Goal: Task Accomplishment & Management: Manage account settings

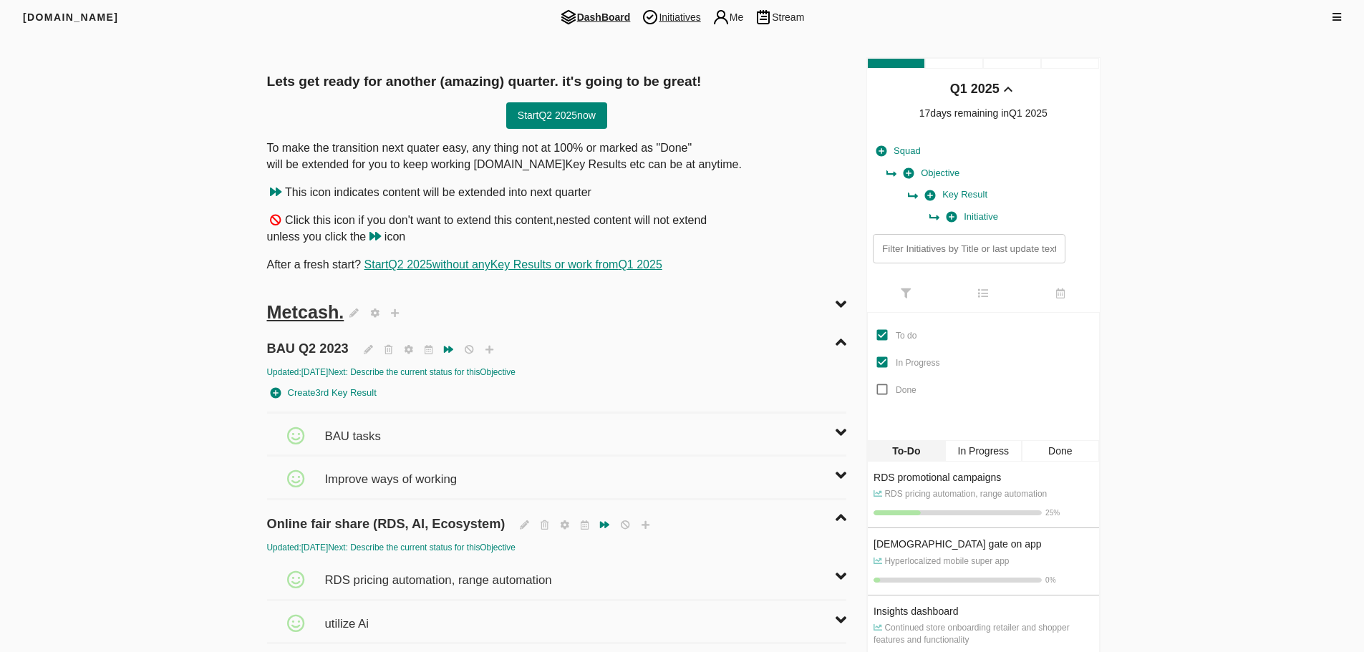
click at [686, 16] on span "Initiatives" at bounding box center [671, 17] width 70 height 17
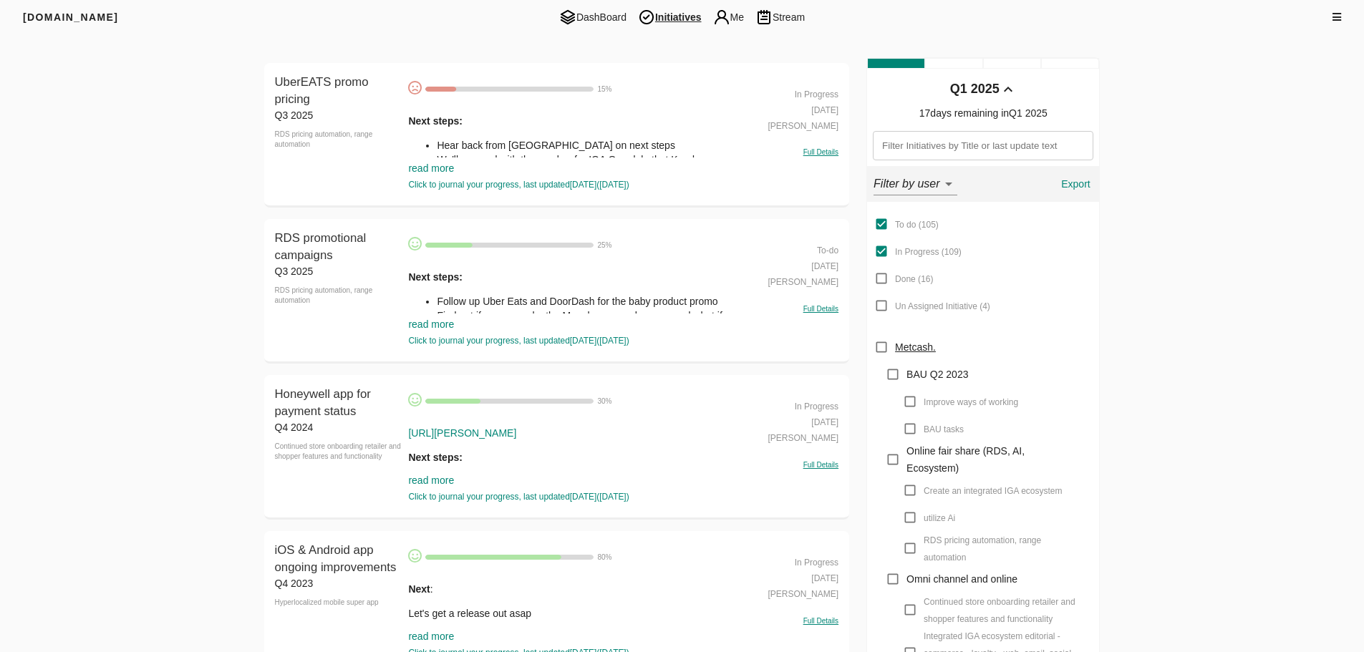
click at [434, 169] on link "read more" at bounding box center [431, 167] width 46 height 11
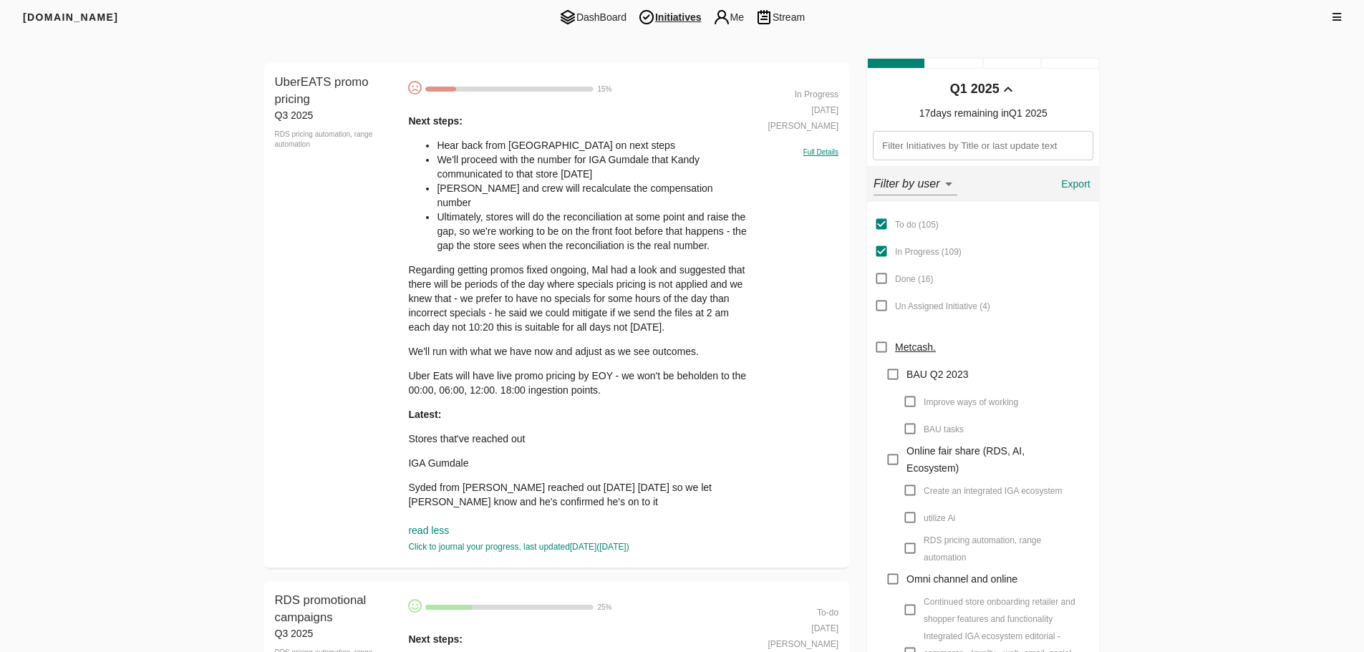
click at [568, 434] on div "Next steps: Hear back from Kandy on next steps We'll proceed with the number fo…" at bounding box center [577, 323] width 339 height 419
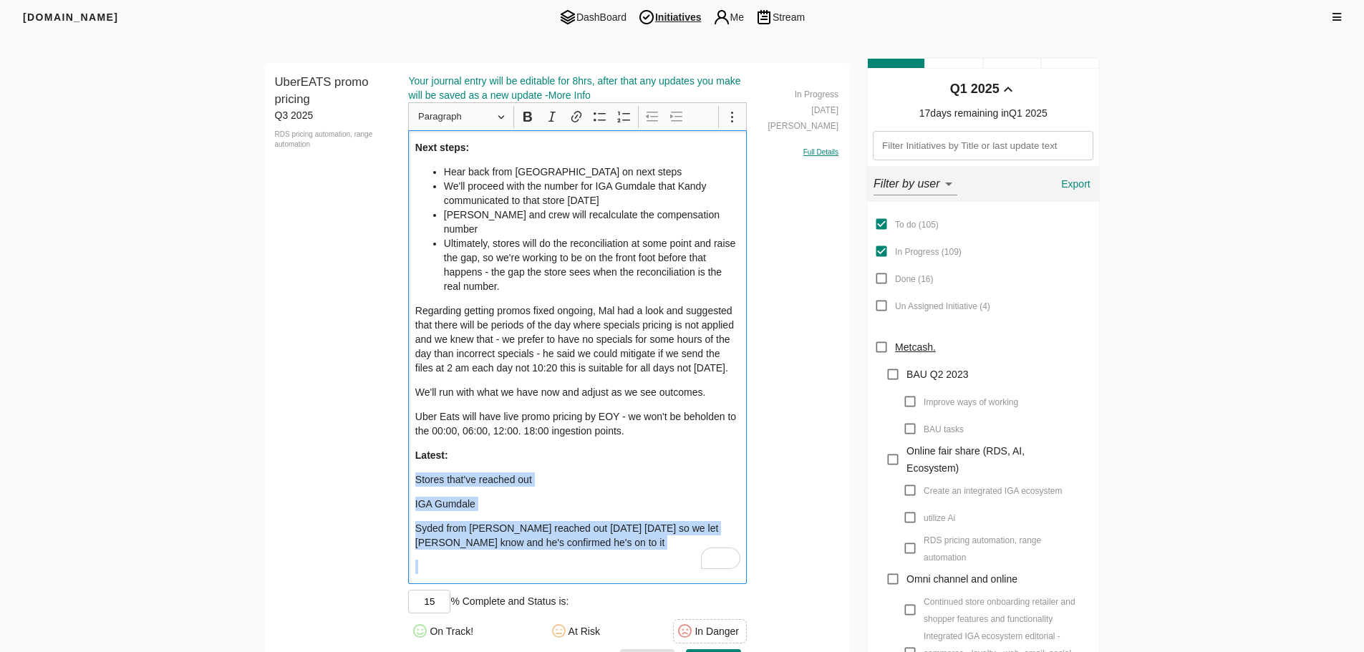
drag, startPoint x: 589, startPoint y: 522, endPoint x: 351, endPoint y: 449, distance: 248.6
click at [351, 449] on div "UberEATS promo pricing Q3 2025 RDS pricing automation, range automation UberEAT…" at bounding box center [556, 378] width 585 height 631
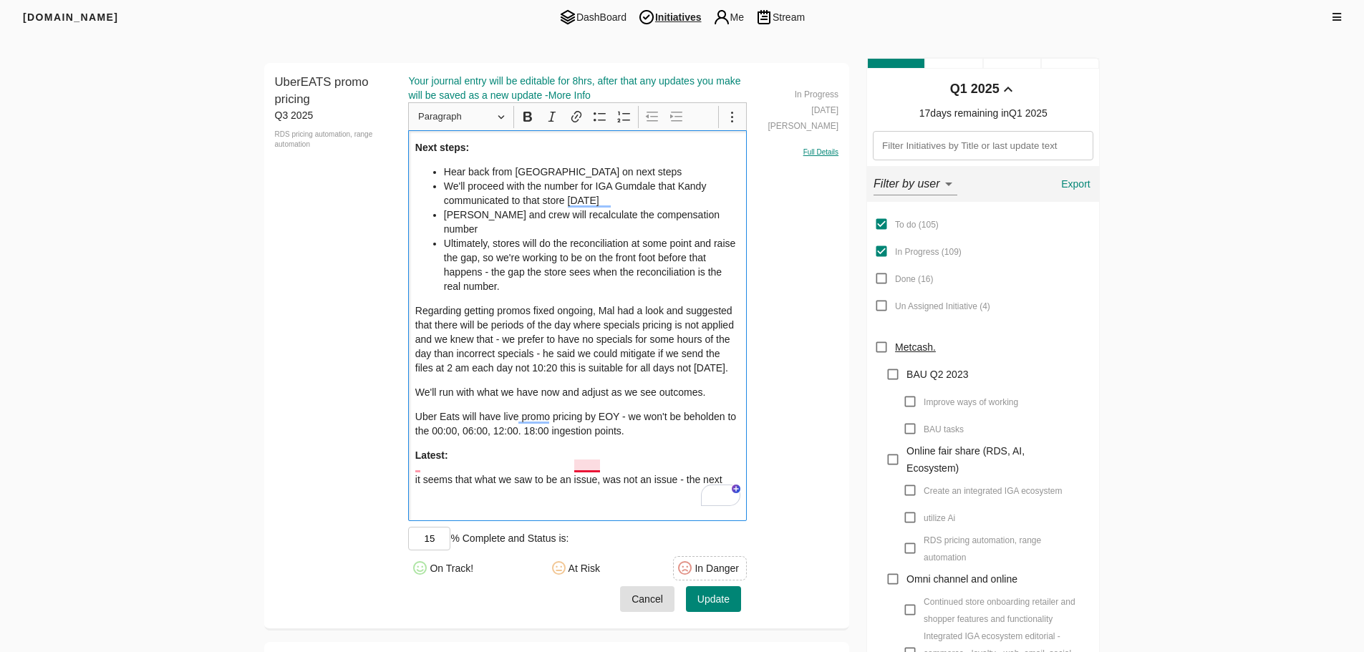
click at [592, 472] on p "it seems that what we saw to be an issue, was not an issue - the next" at bounding box center [577, 479] width 325 height 14
click at [719, 472] on p "it seems that what we saw to be an issue was not an issue - the next" at bounding box center [577, 479] width 325 height 14
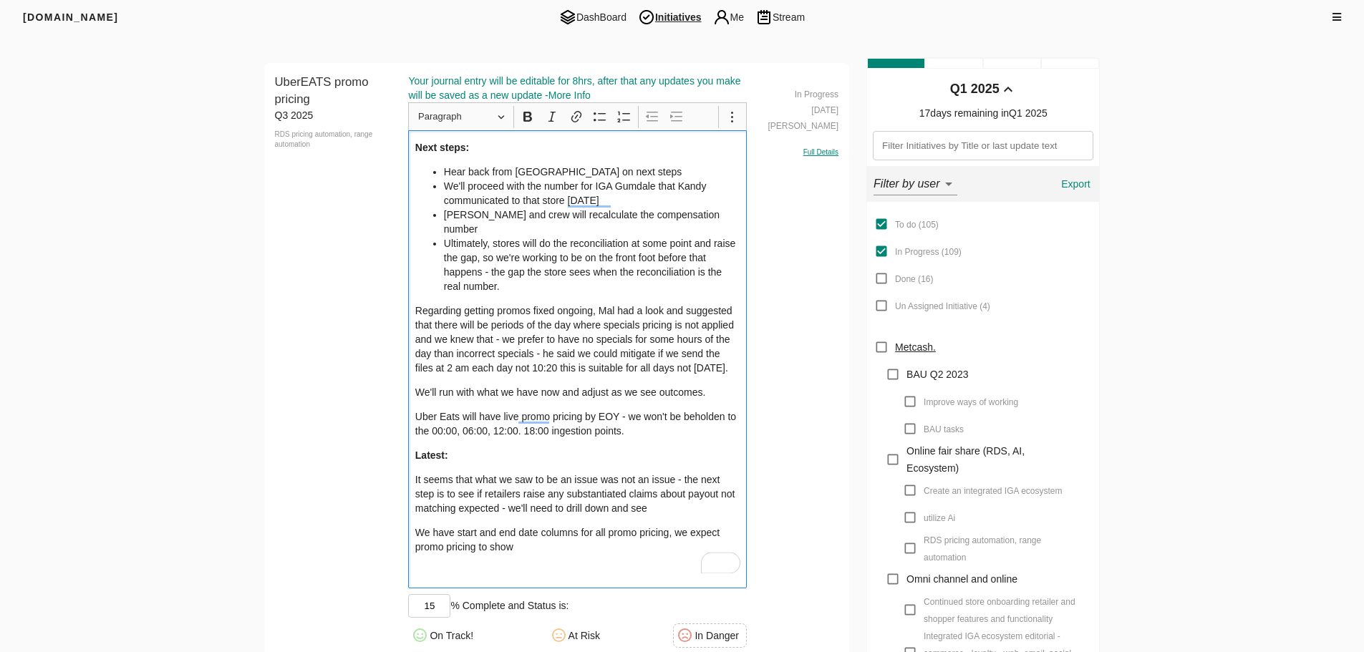
click at [568, 531] on p "We have start and end date columns for all promo pricing, we expect promo prici…" at bounding box center [577, 539] width 325 height 29
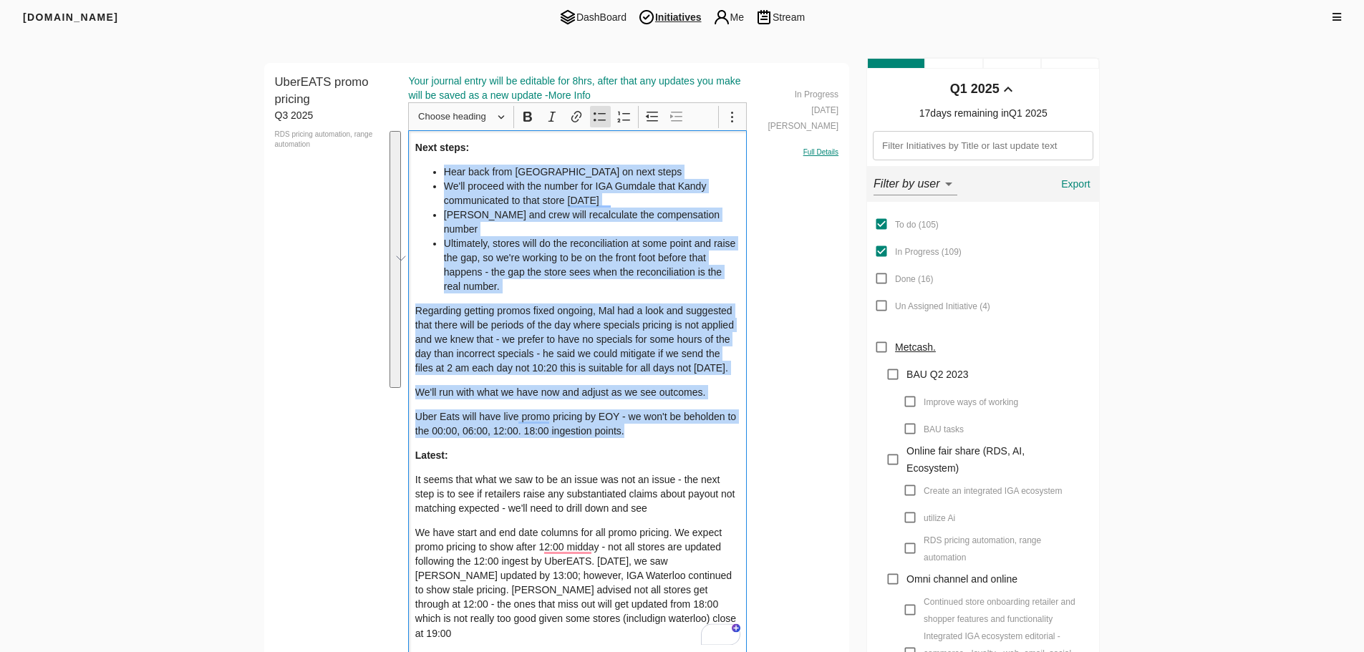
drag, startPoint x: 653, startPoint y: 420, endPoint x: 404, endPoint y: 178, distance: 347.2
click at [403, 176] on html "FRIYAY.COM DashBoard Initiatives Me Stream Filters Q1 2025 UberEATS promo prici…" at bounding box center [682, 329] width 1364 height 659
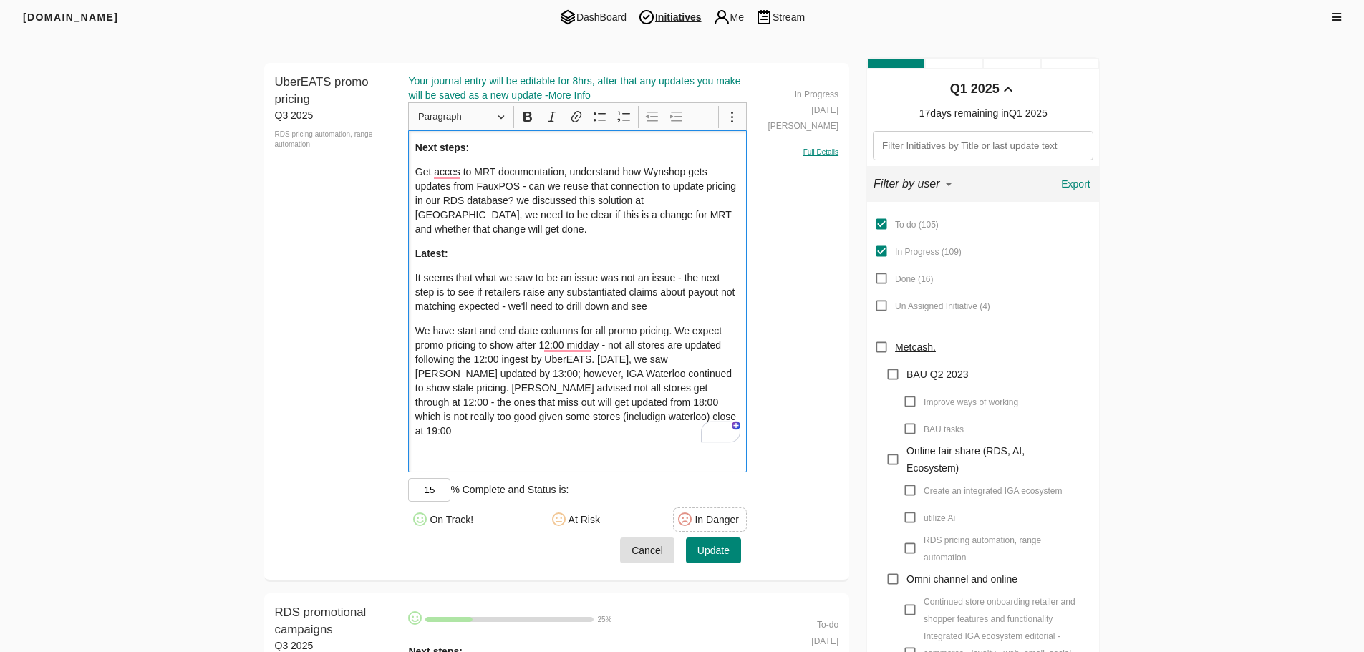
click at [703, 542] on span "Update" at bounding box center [713, 551] width 32 height 18
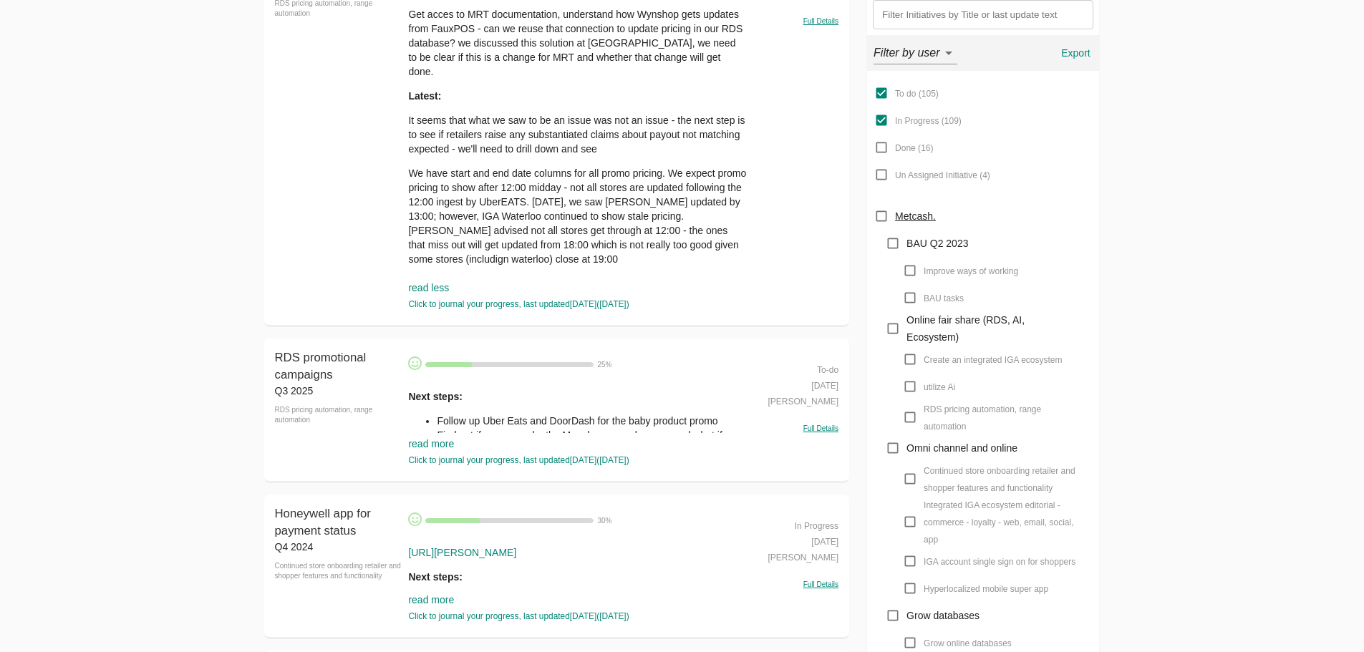
scroll to position [286, 0]
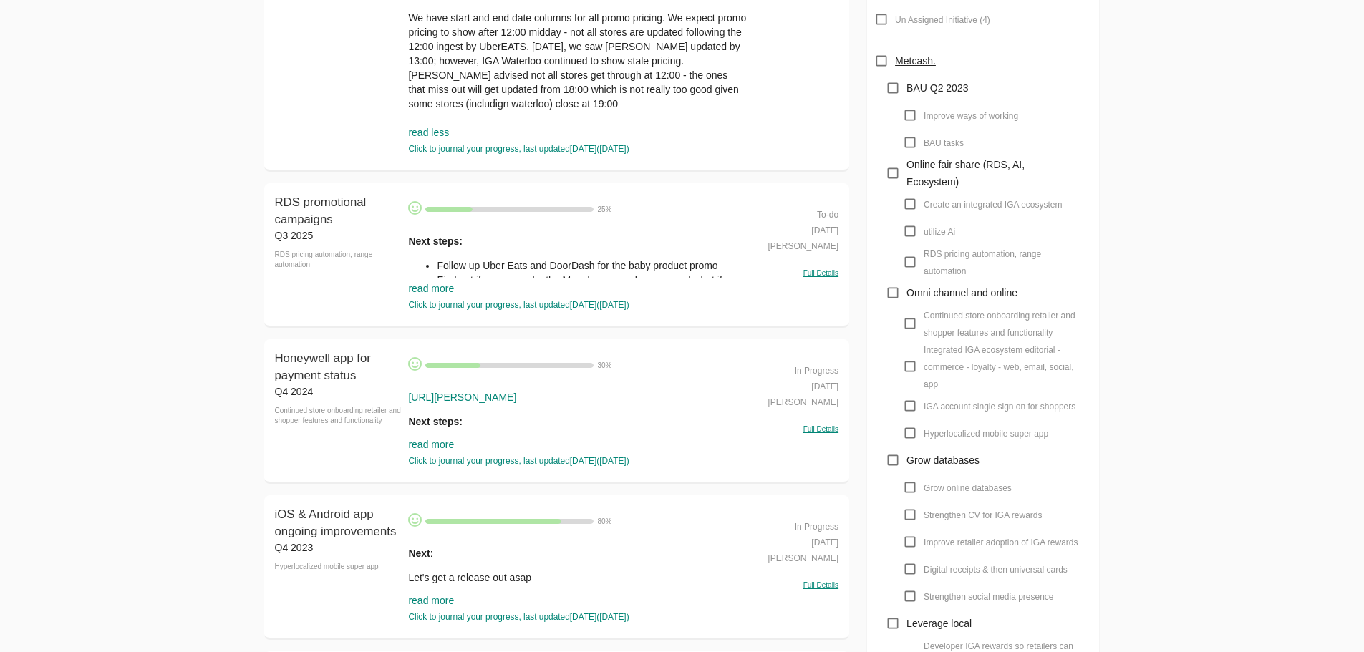
click at [446, 285] on link "read more" at bounding box center [431, 288] width 46 height 11
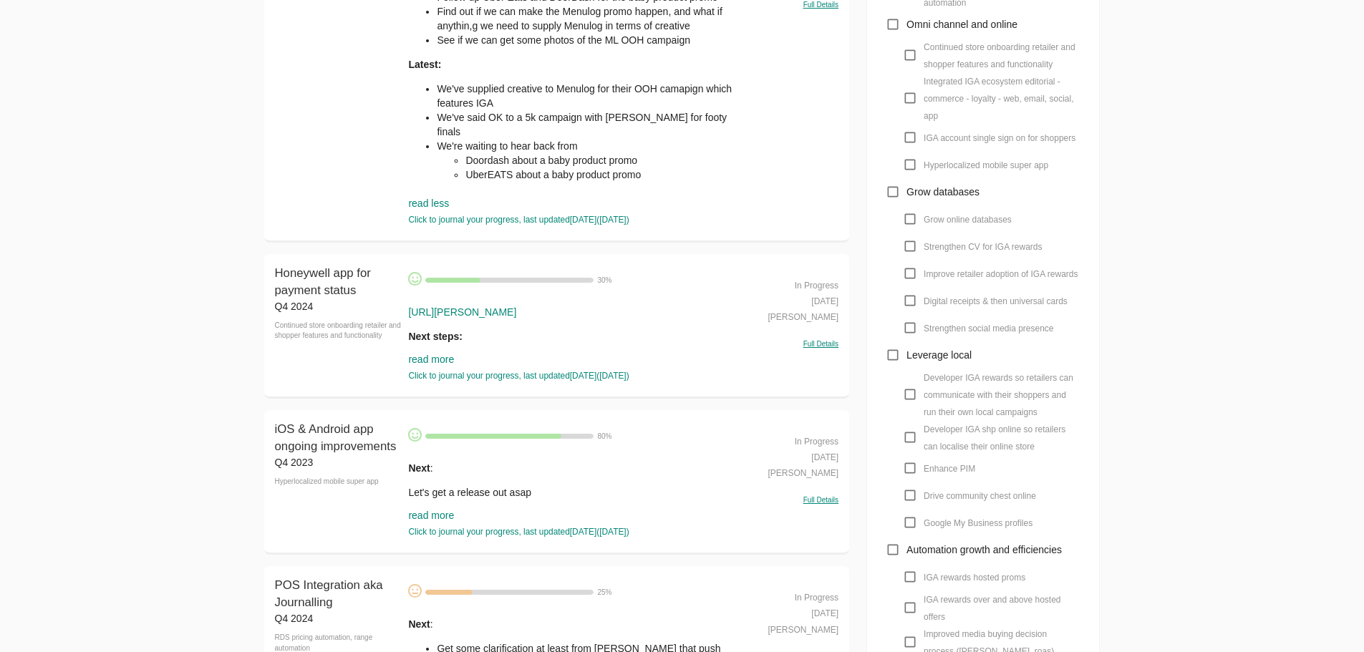
scroll to position [644, 0]
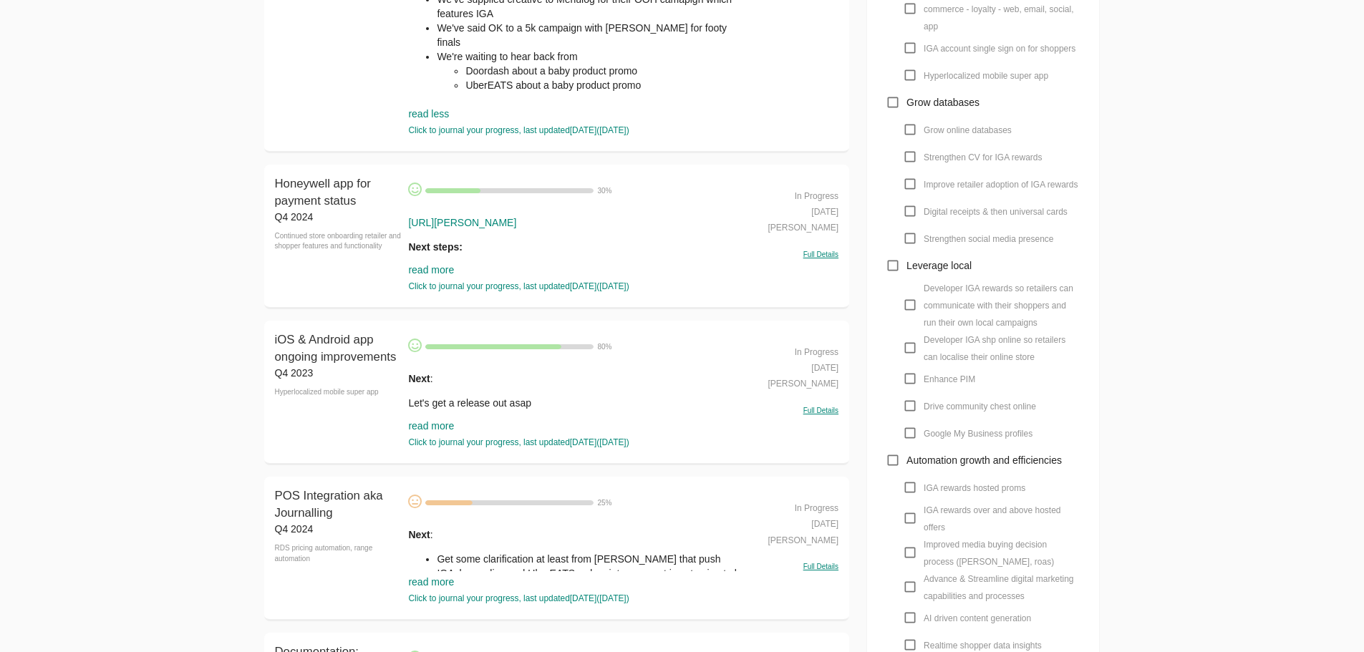
click at [444, 262] on div "https://claude.ai/chat/d57d2e76-0e13-4026-ab54-5737f9e4f4a8 Next steps: [Jason]…" at bounding box center [577, 248] width 339 height 87
click at [442, 268] on link "read more" at bounding box center [431, 269] width 46 height 11
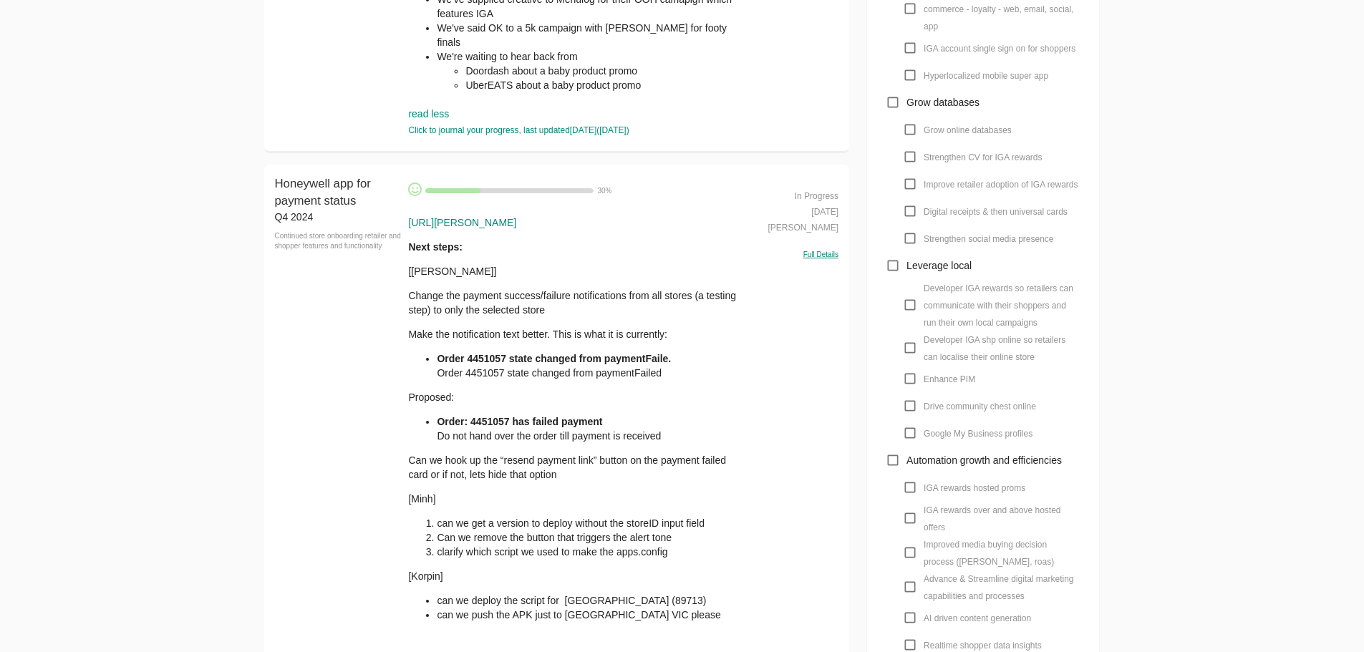
scroll to position [1074, 0]
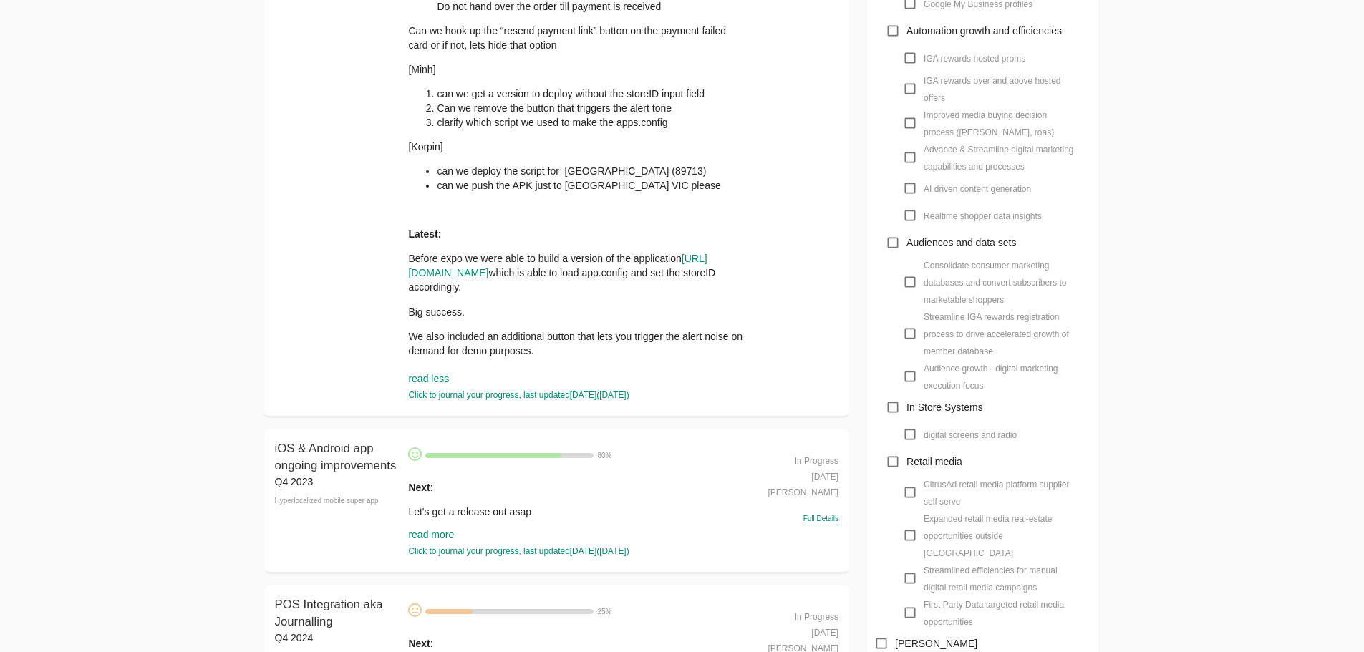
click at [412, 539] on link "read more" at bounding box center [431, 534] width 46 height 11
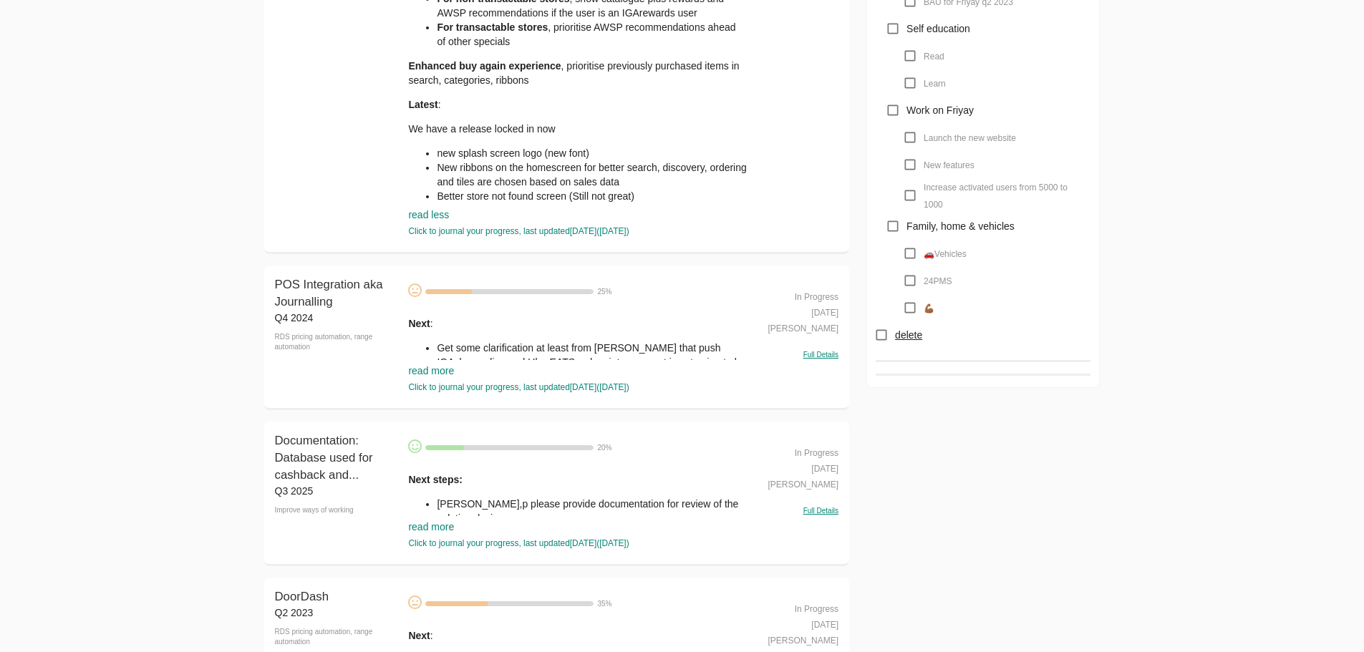
scroll to position [1789, 0]
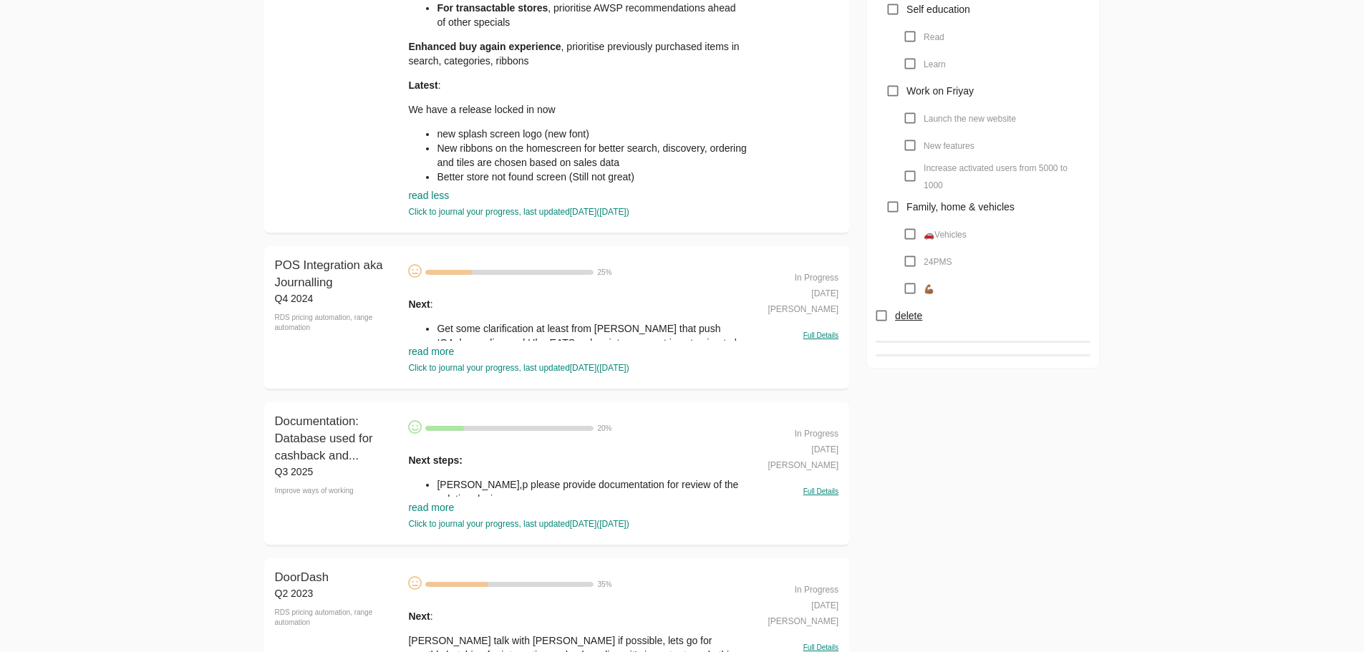
click at [437, 354] on link "read more" at bounding box center [431, 351] width 46 height 11
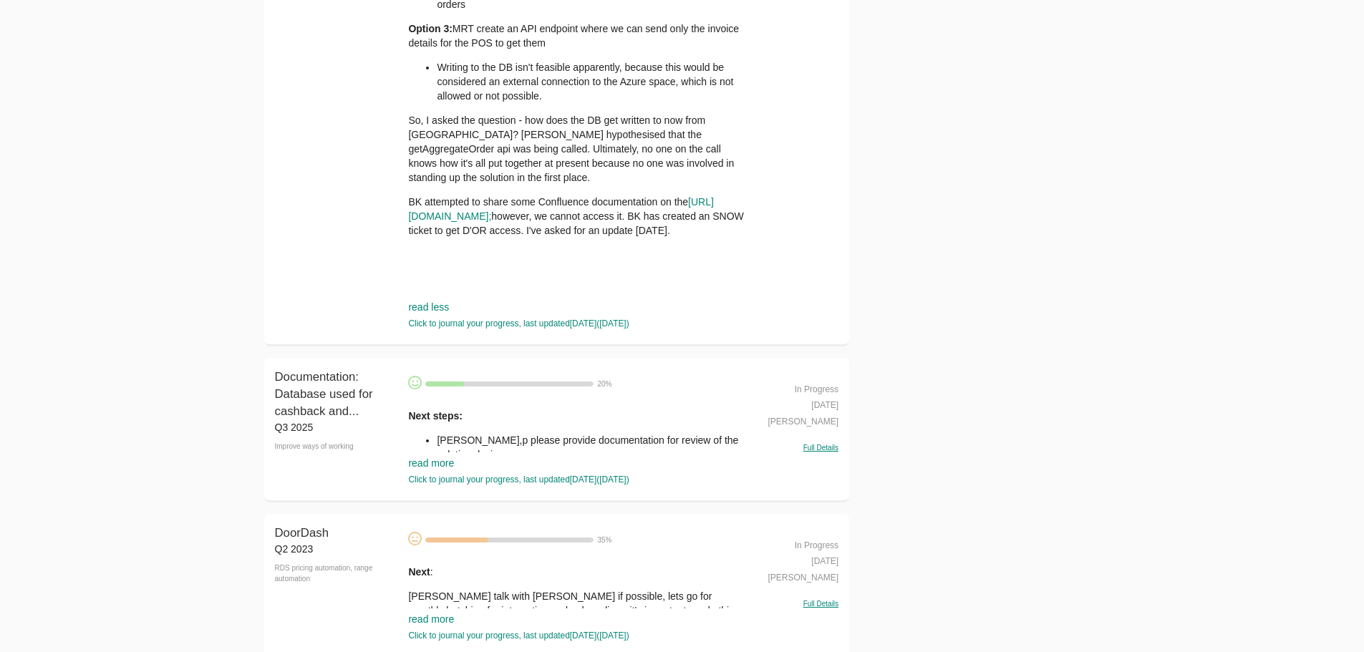
scroll to position [2648, 0]
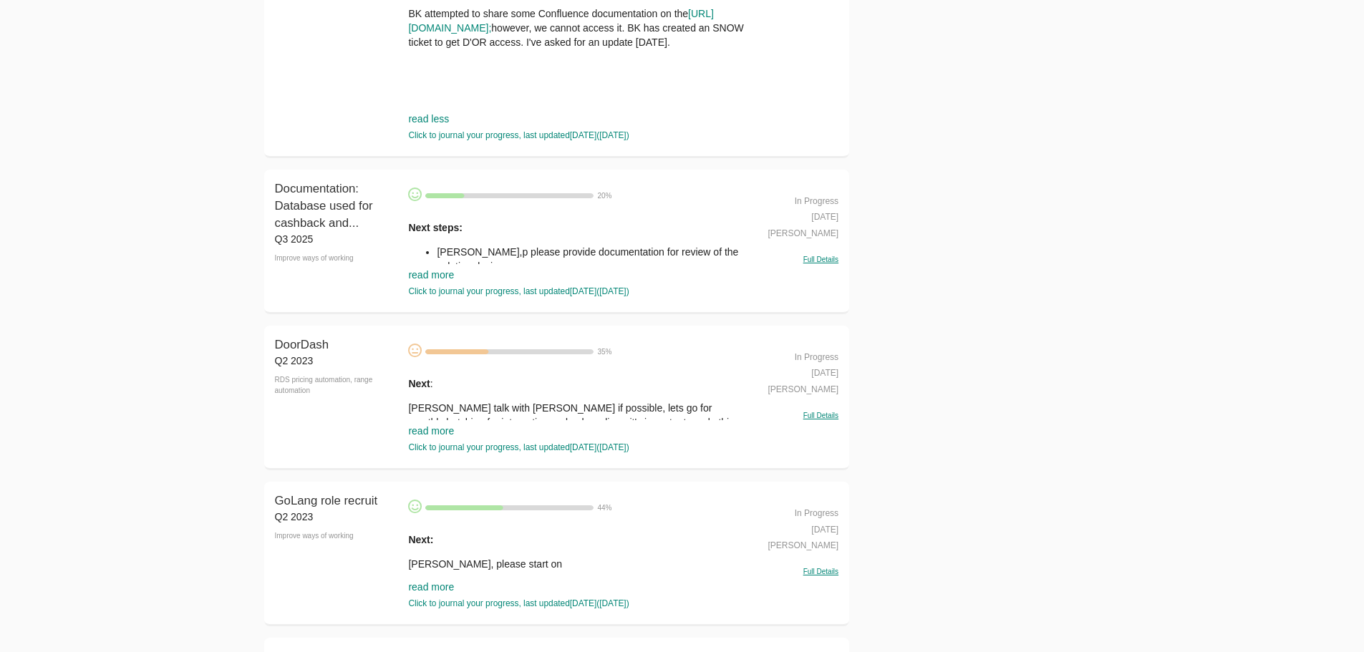
click at [435, 278] on link "read more" at bounding box center [431, 274] width 46 height 11
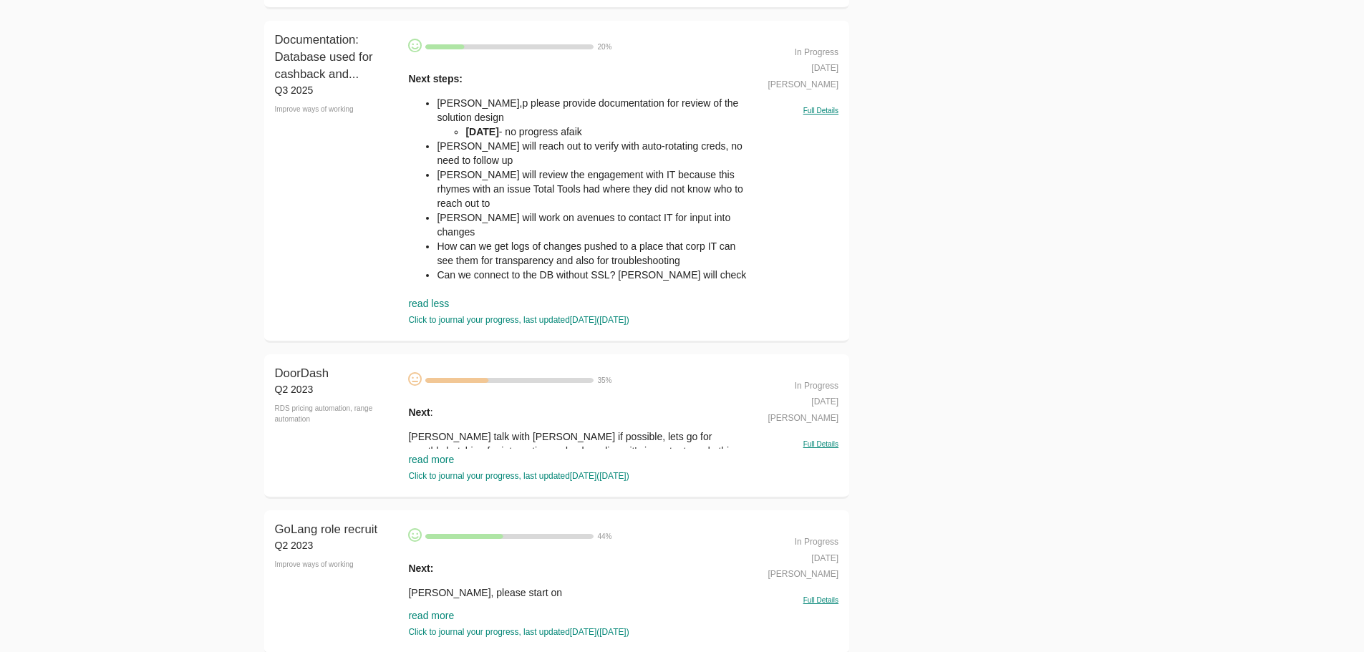
scroll to position [3078, 0]
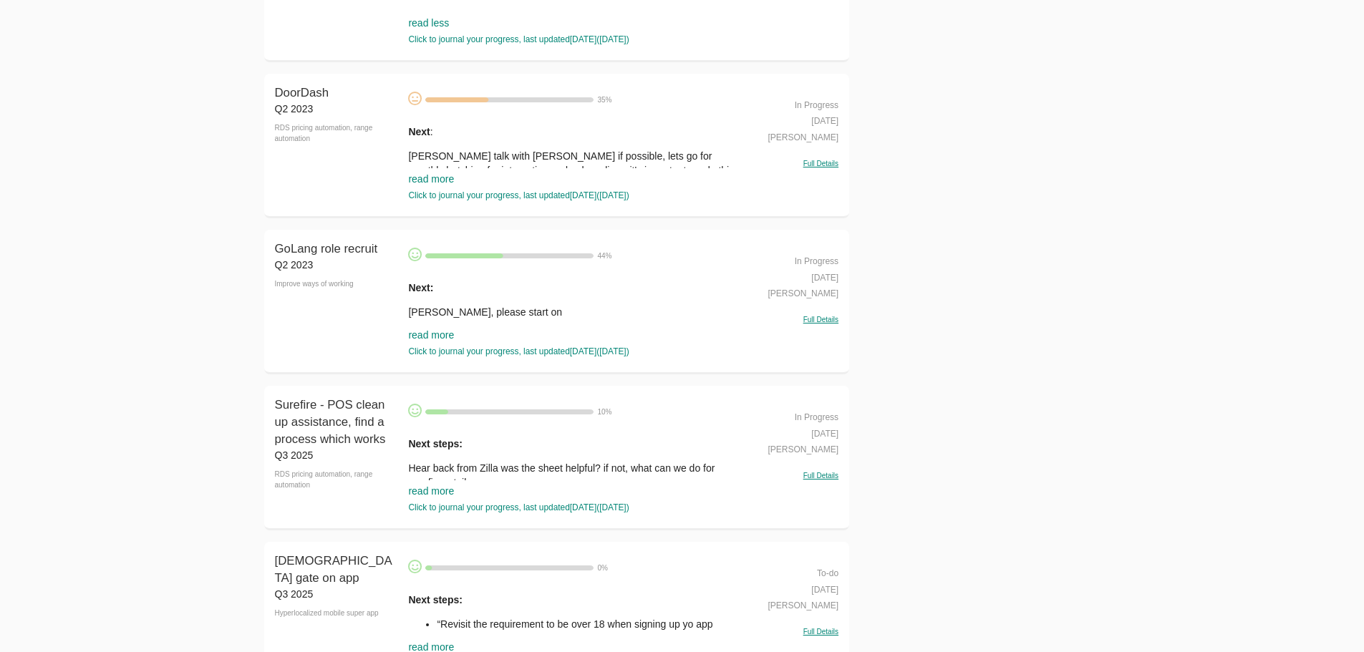
click at [435, 185] on link "read more" at bounding box center [431, 178] width 46 height 11
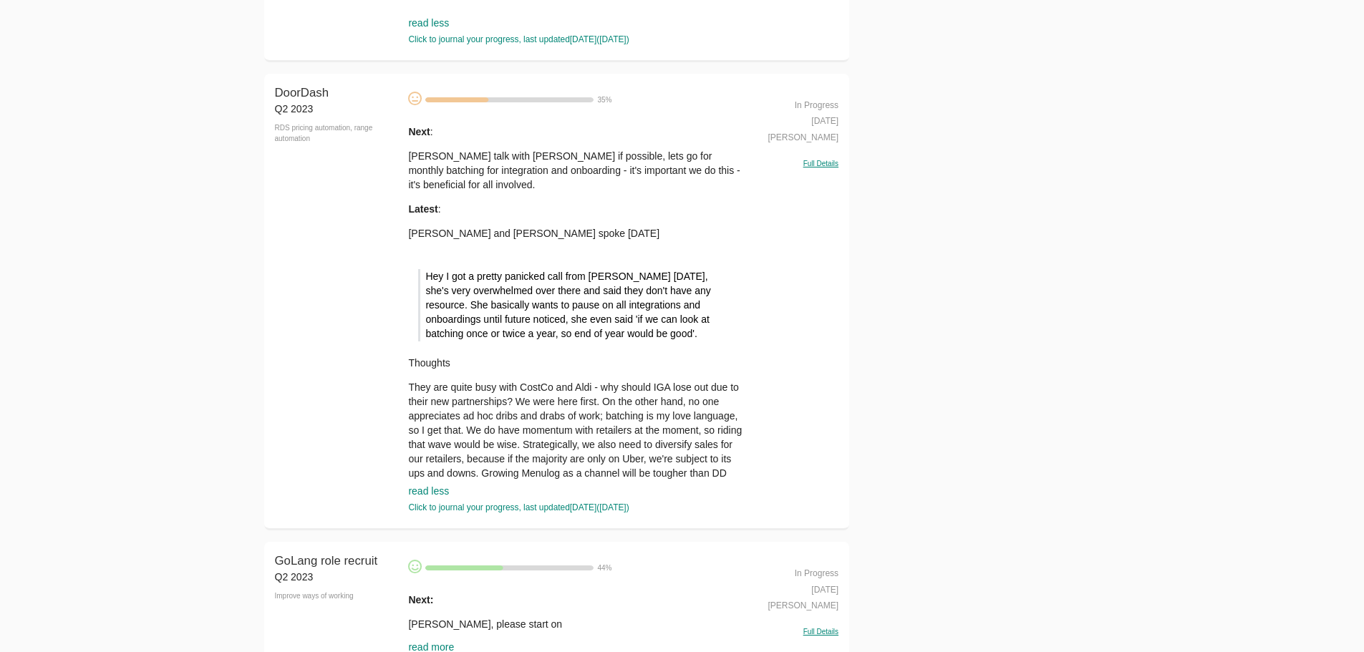
click at [502, 356] on p "Thoughts" at bounding box center [577, 363] width 339 height 14
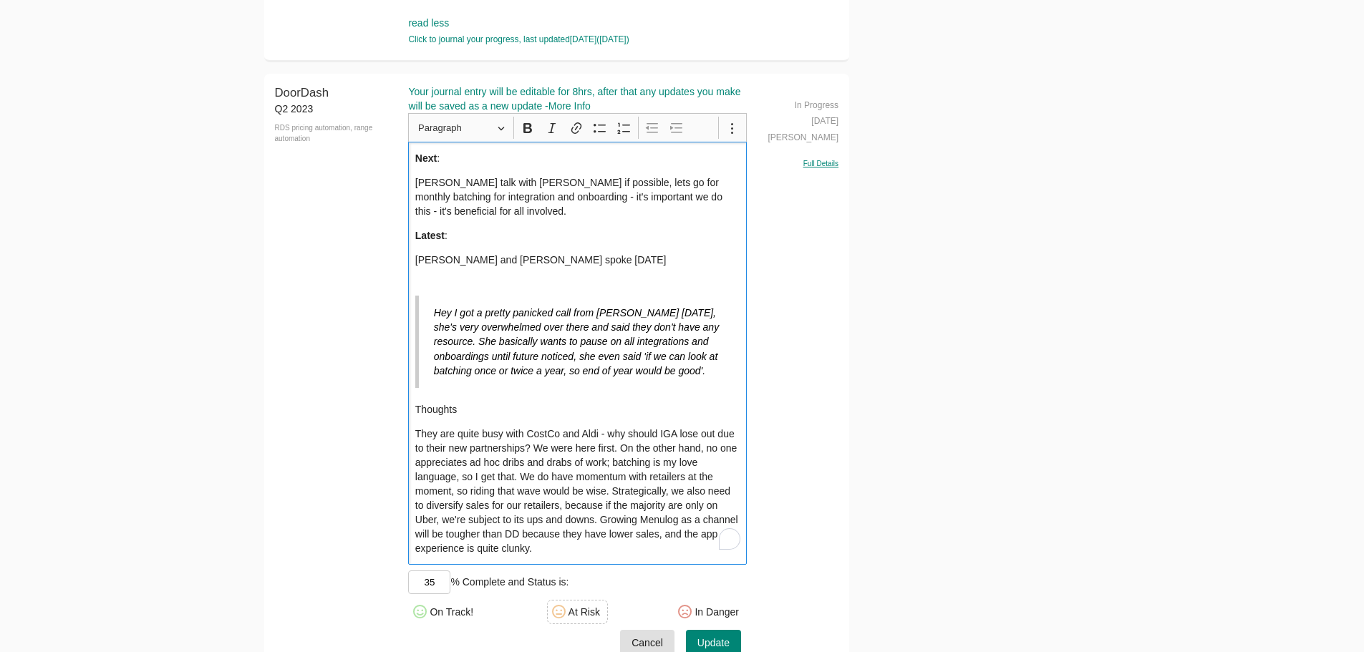
click at [500, 191] on p "Paul talk with Tyler if possible, lets go for monthly batching for integration …" at bounding box center [577, 196] width 325 height 43
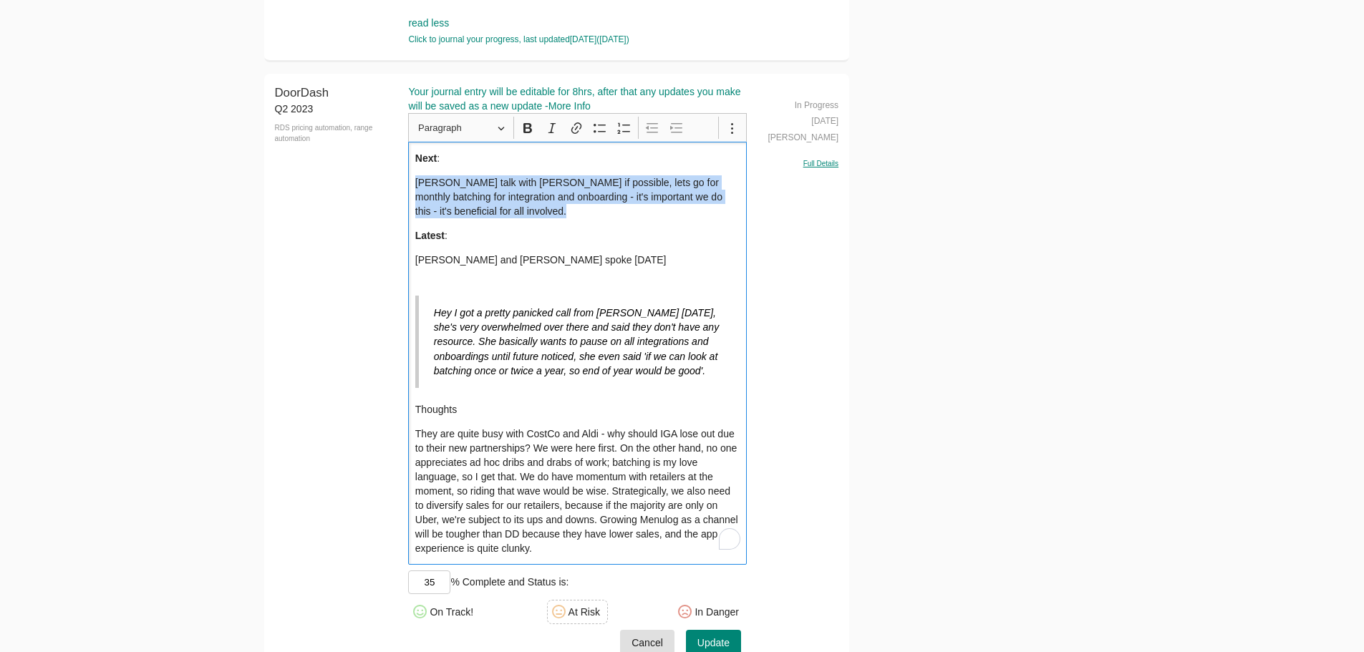
click at [500, 191] on p "Paul talk with Tyler if possible, lets go for monthly batching for integration …" at bounding box center [577, 196] width 325 height 43
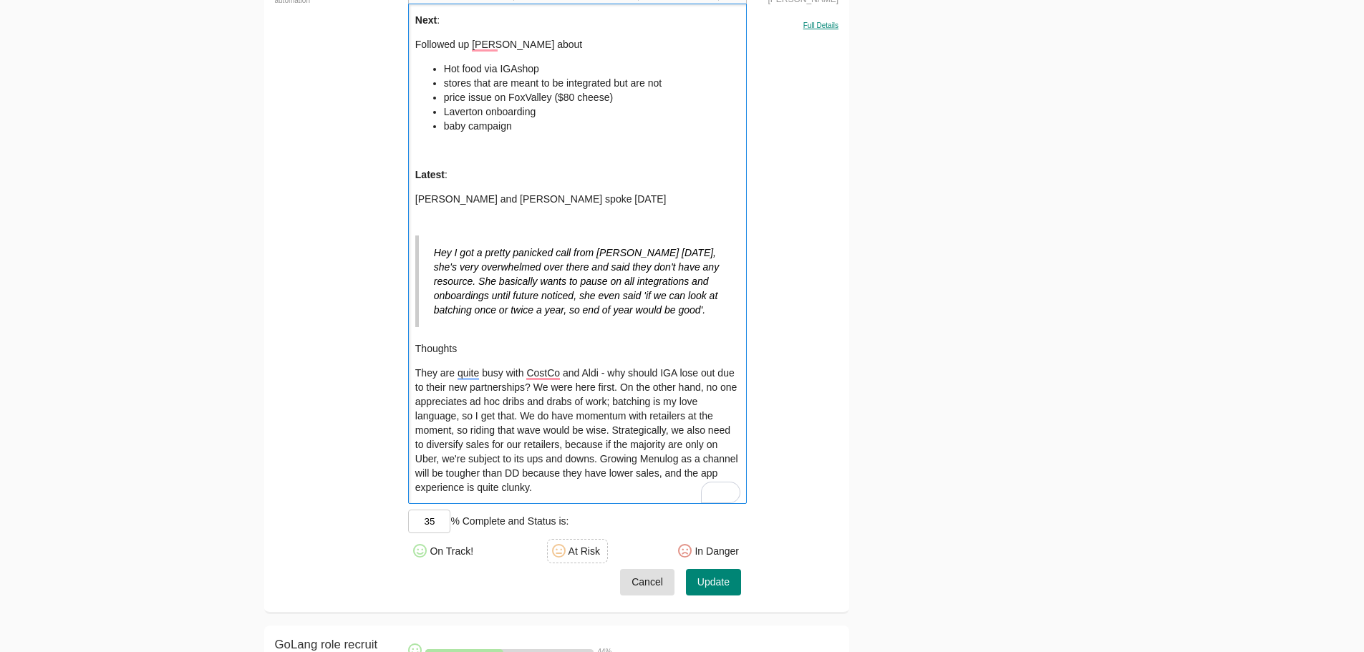
scroll to position [3221, 0]
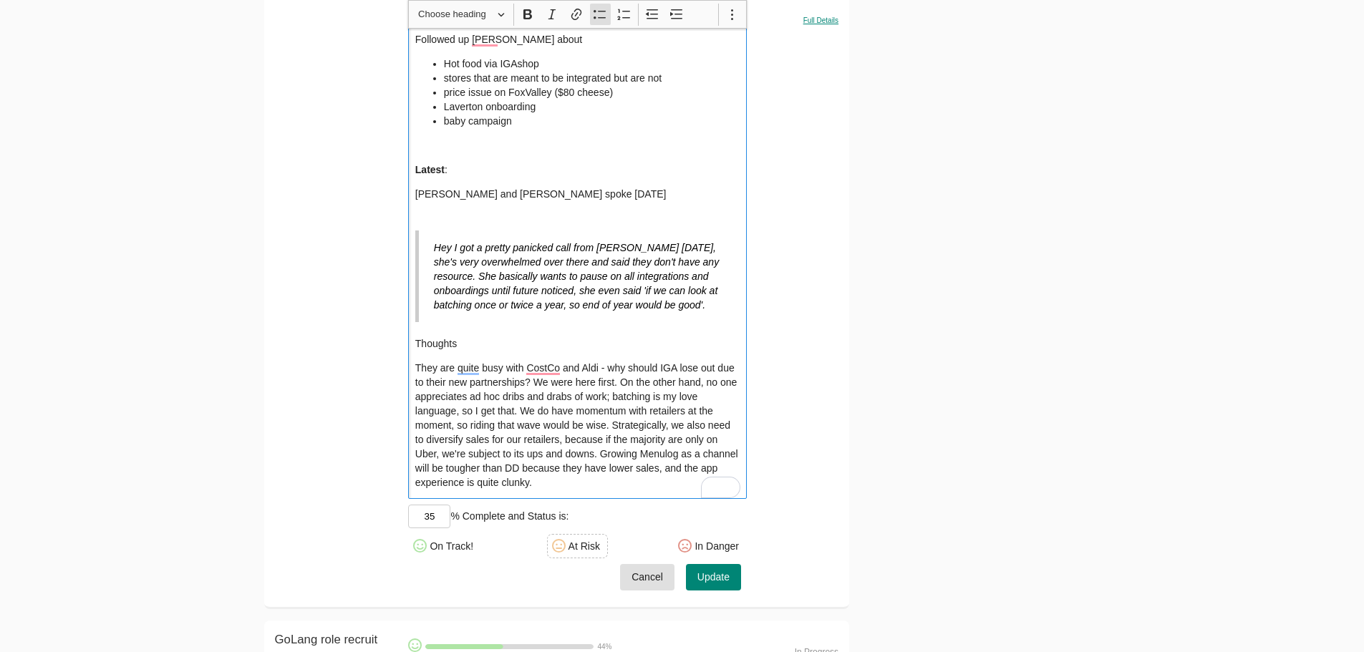
click at [704, 553] on div "In Danger" at bounding box center [716, 546] width 44 height 14
click at [706, 583] on span "Update" at bounding box center [713, 577] width 32 height 18
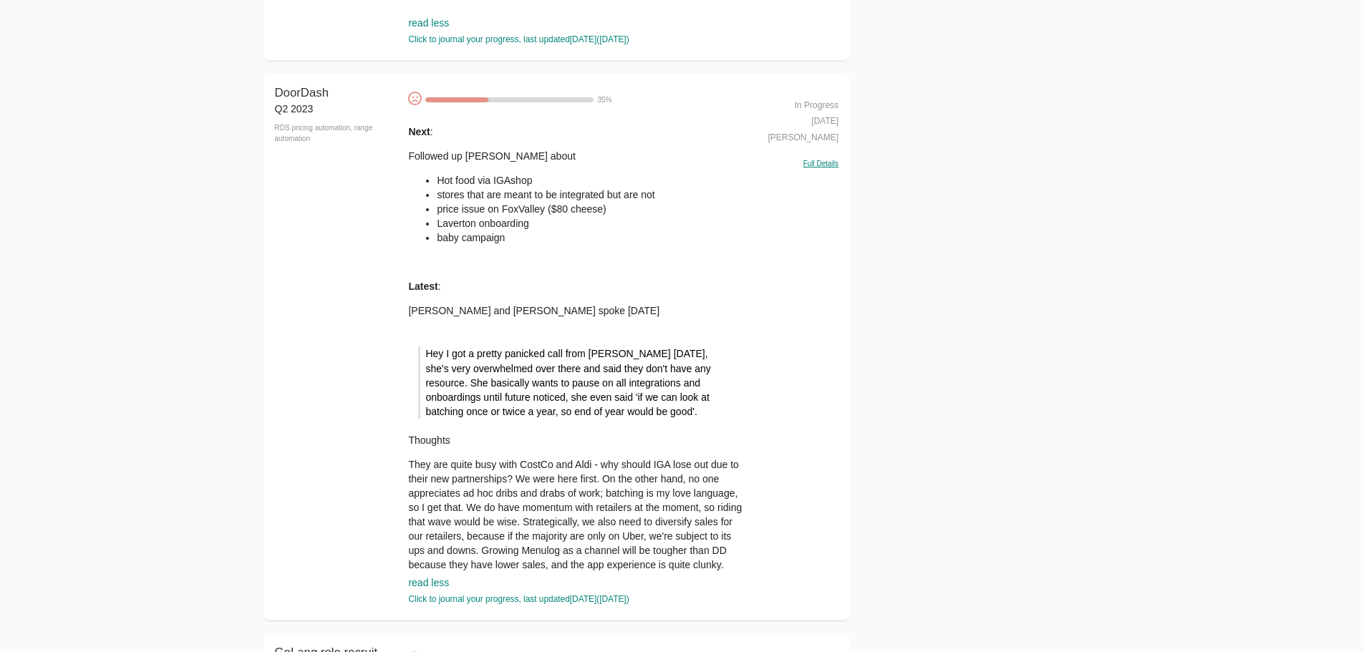
scroll to position [3436, 0]
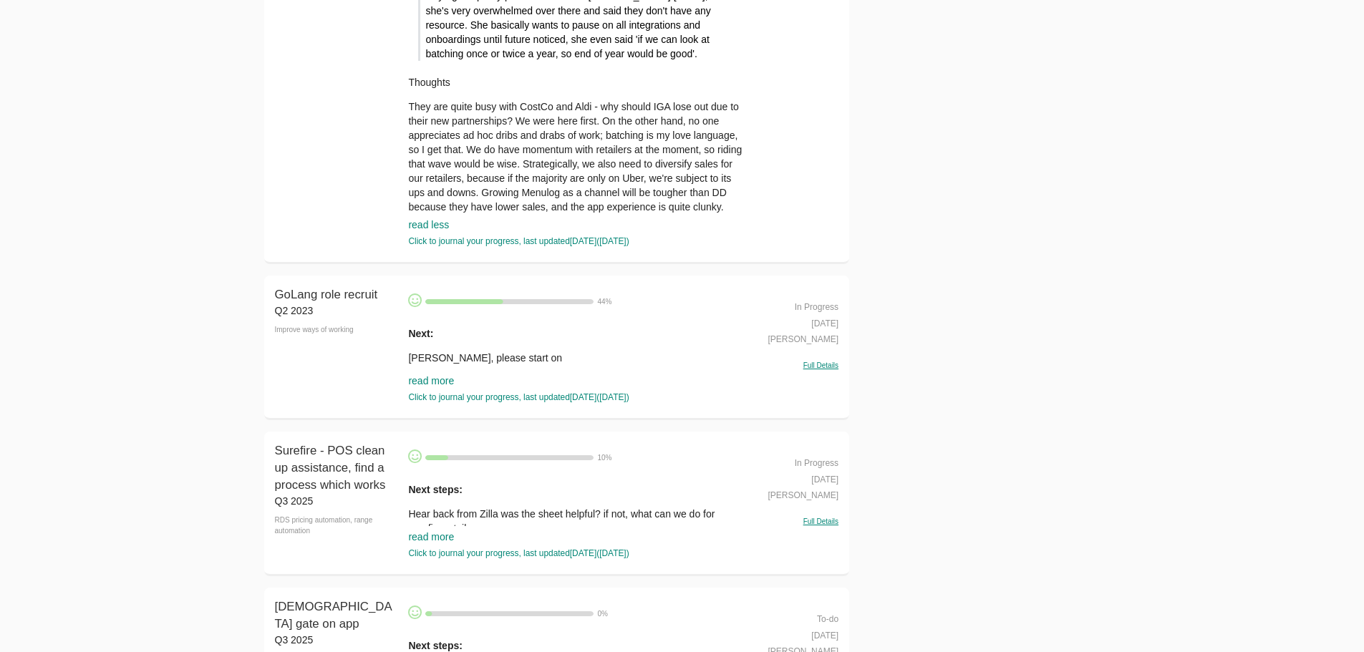
click at [417, 387] on link "read more" at bounding box center [431, 380] width 46 height 11
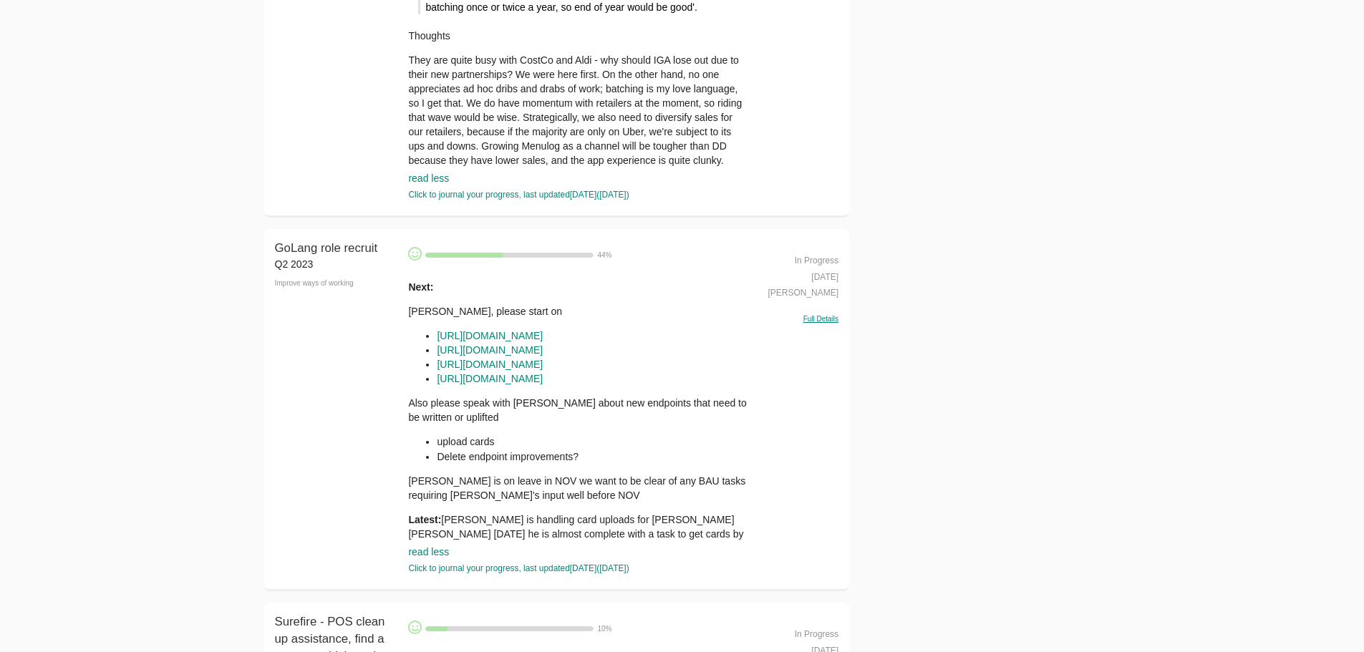
scroll to position [3650, 0]
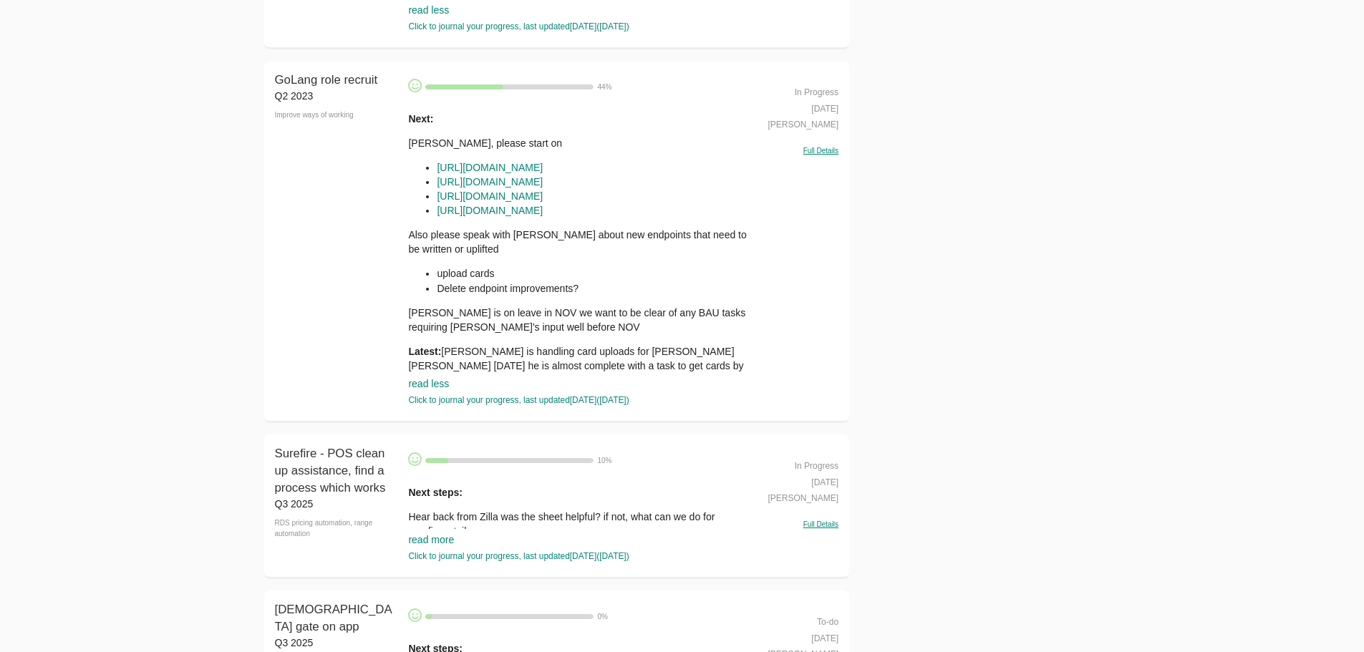
click at [319, 82] on div "GoLang role recruit" at bounding box center [338, 80] width 127 height 17
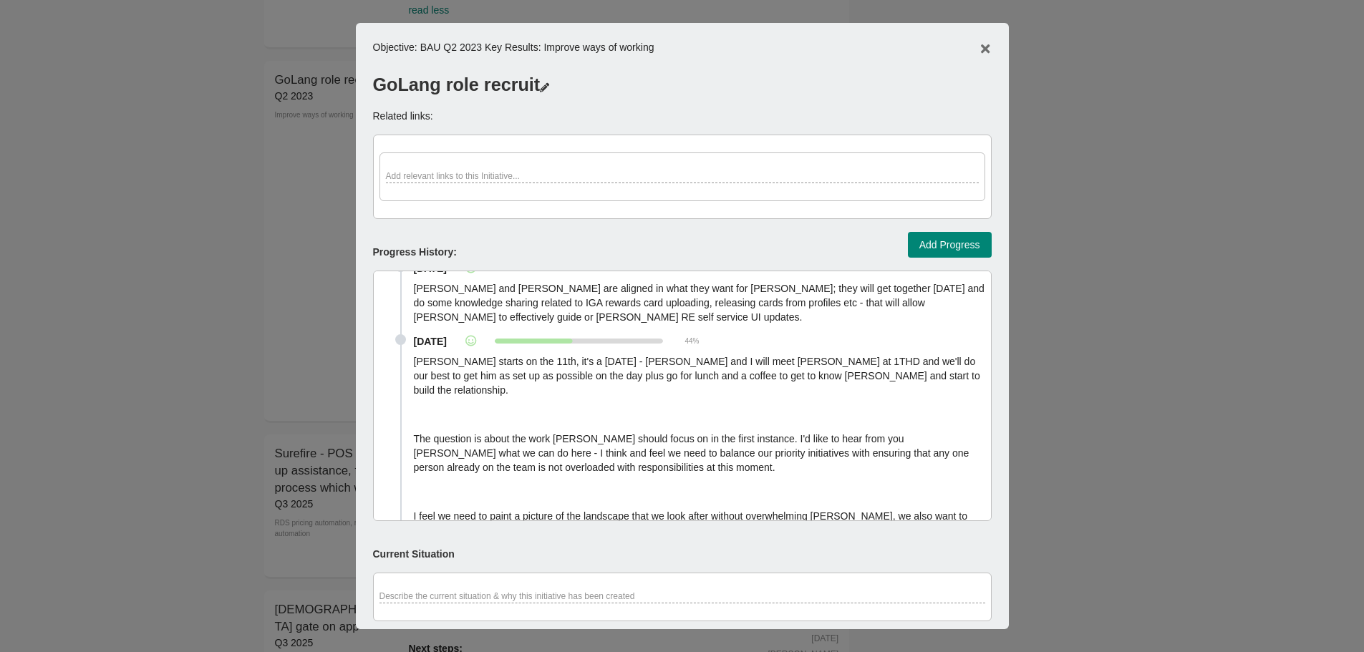
scroll to position [859, 0]
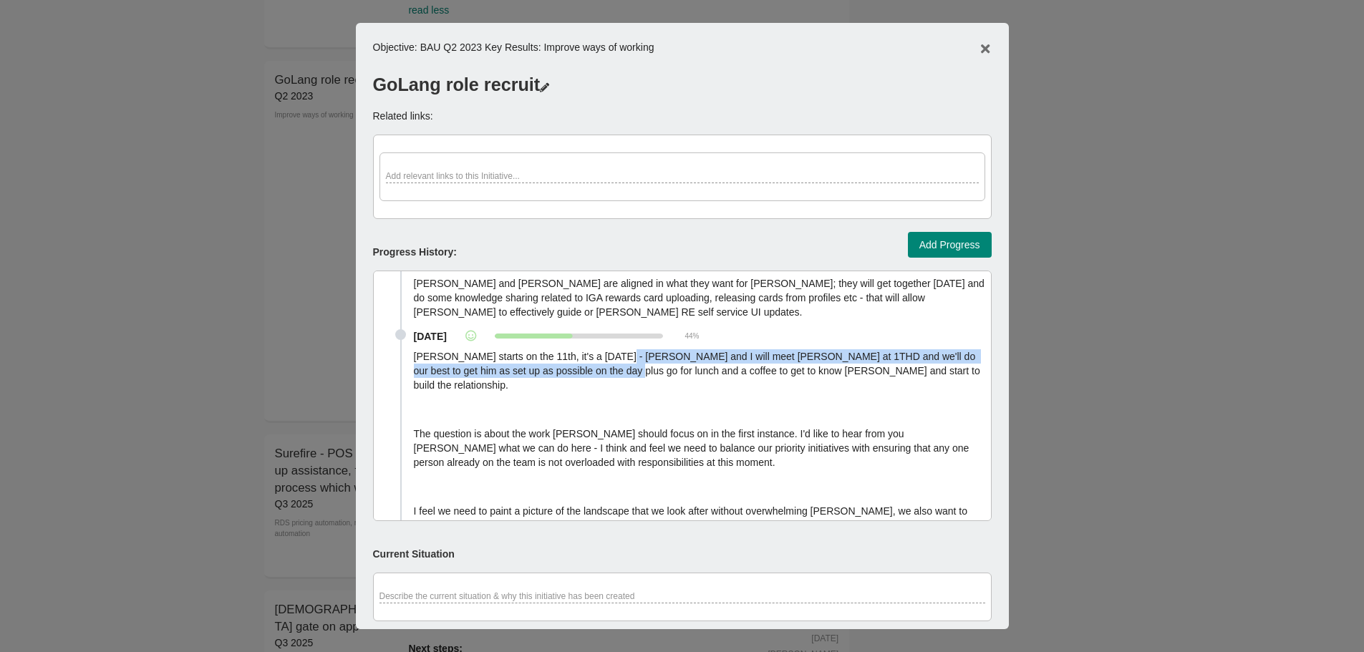
drag, startPoint x: 609, startPoint y: 325, endPoint x: 609, endPoint y: 339, distance: 14.3
click at [609, 349] on p "[PERSON_NAME] starts on the 11th, it's a [DATE] - [PERSON_NAME] and I will meet…" at bounding box center [699, 370] width 571 height 43
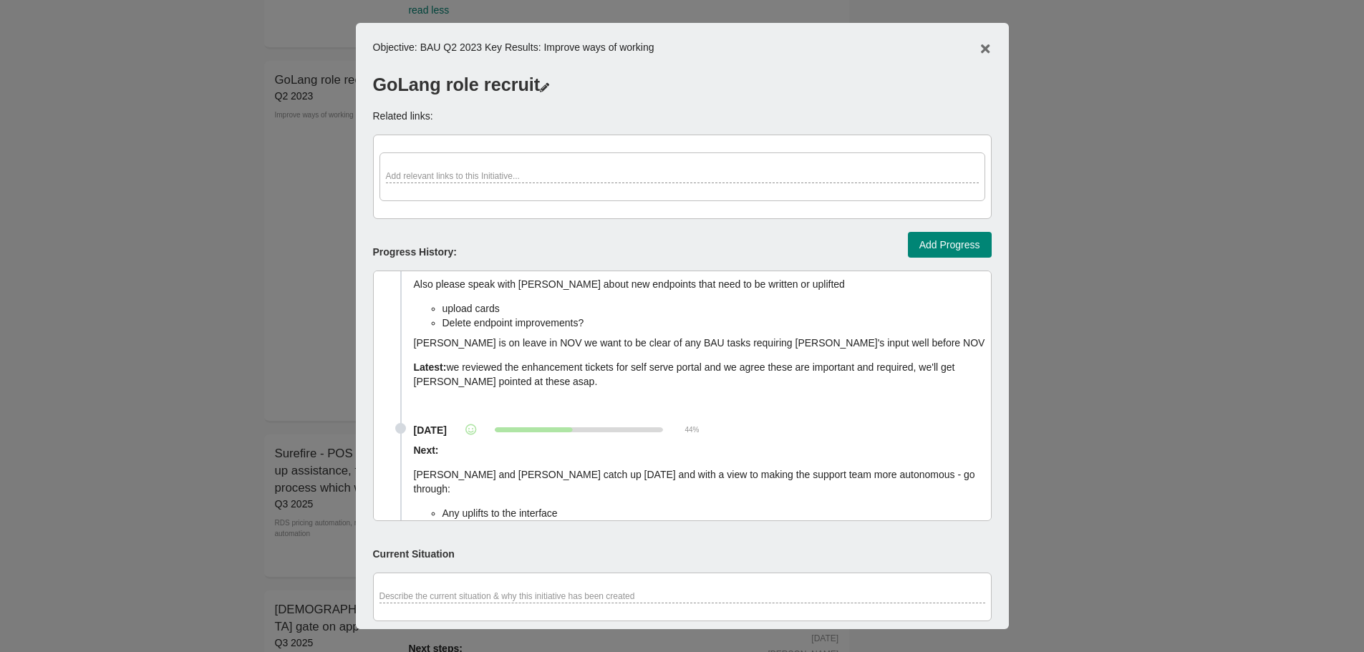
scroll to position [0, 0]
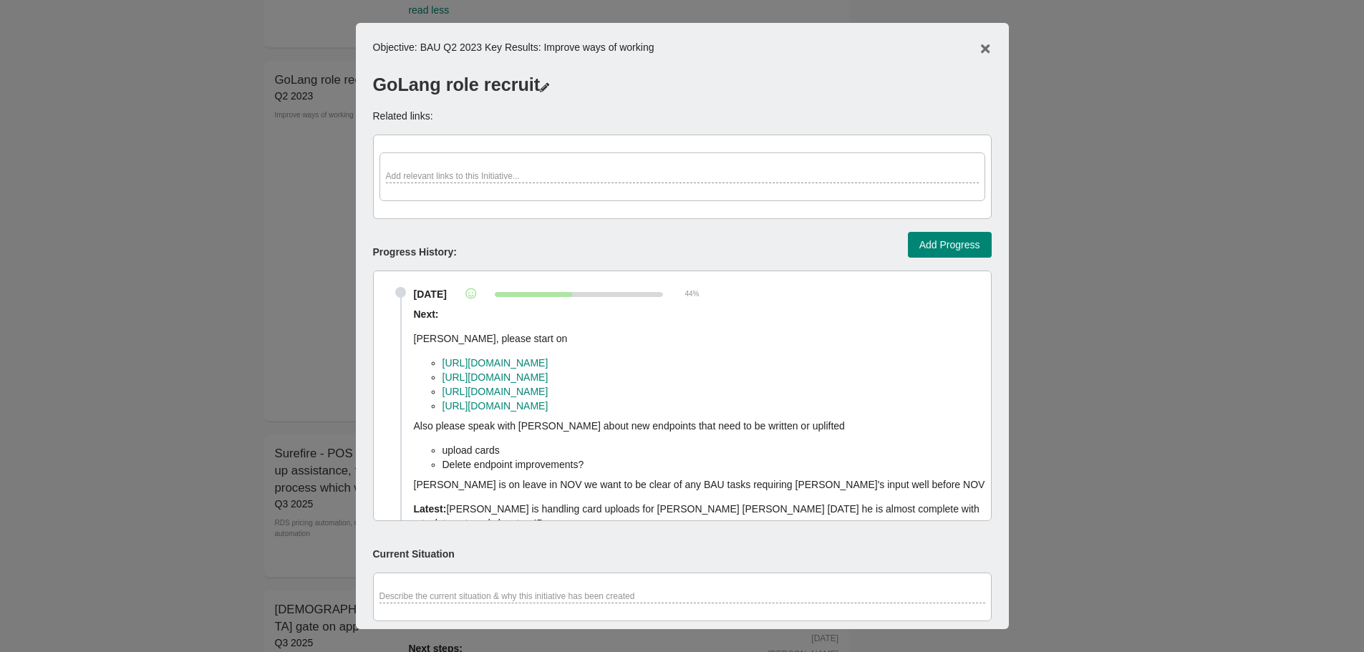
click at [938, 245] on span "Add Progress" at bounding box center [949, 245] width 61 height 18
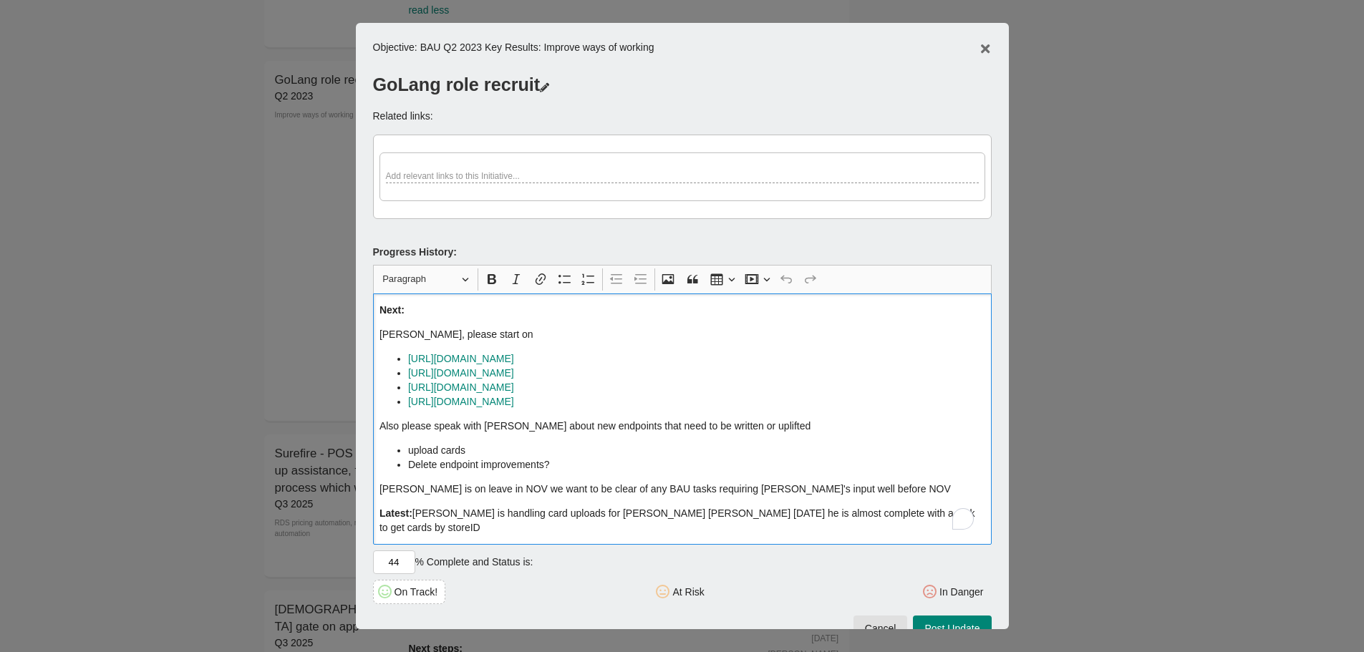
click at [825, 328] on p "[PERSON_NAME], please start on" at bounding box center [681, 334] width 605 height 14
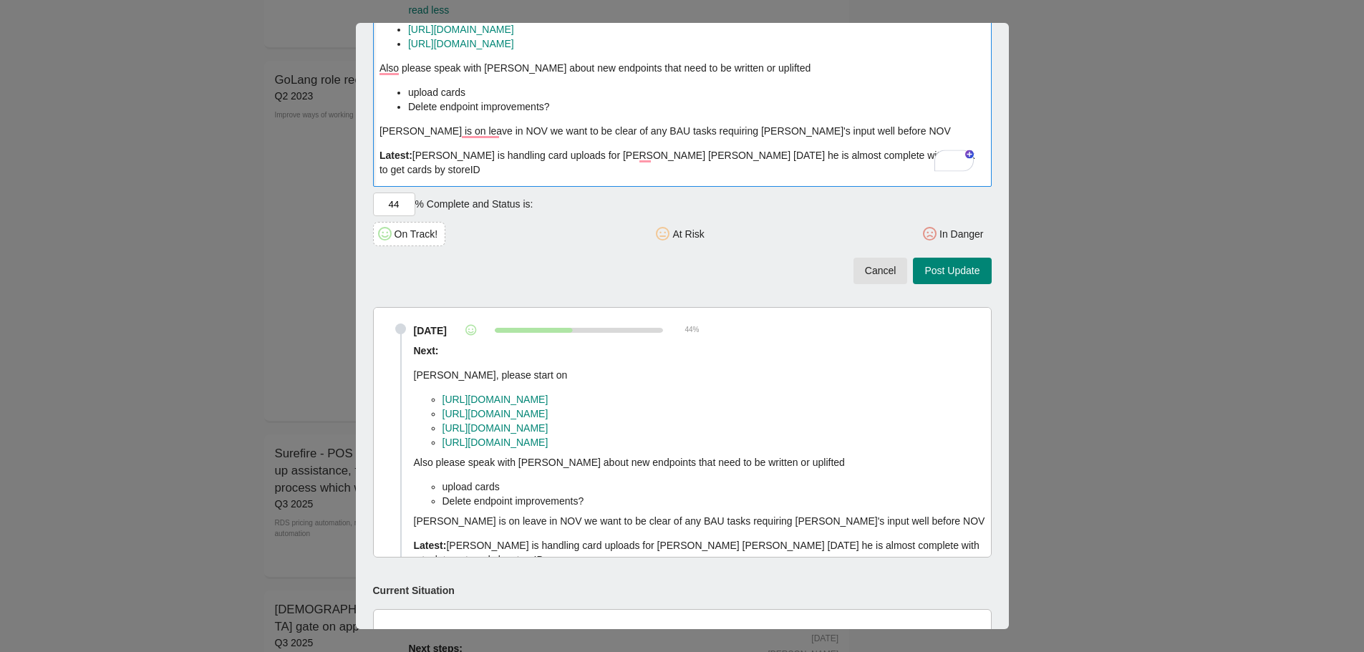
click at [417, 157] on p "Latest: Liang is handling card uploads for Dan Sam today he is almost complete …" at bounding box center [681, 162] width 605 height 29
drag, startPoint x: 415, startPoint y: 155, endPoint x: 530, endPoint y: 308, distance: 192.3
click at [530, 308] on div "Progress history: Rich Text Editor Heading Paragraph Paragraph Heading 1 Headin…" at bounding box center [682, 215] width 618 height 684
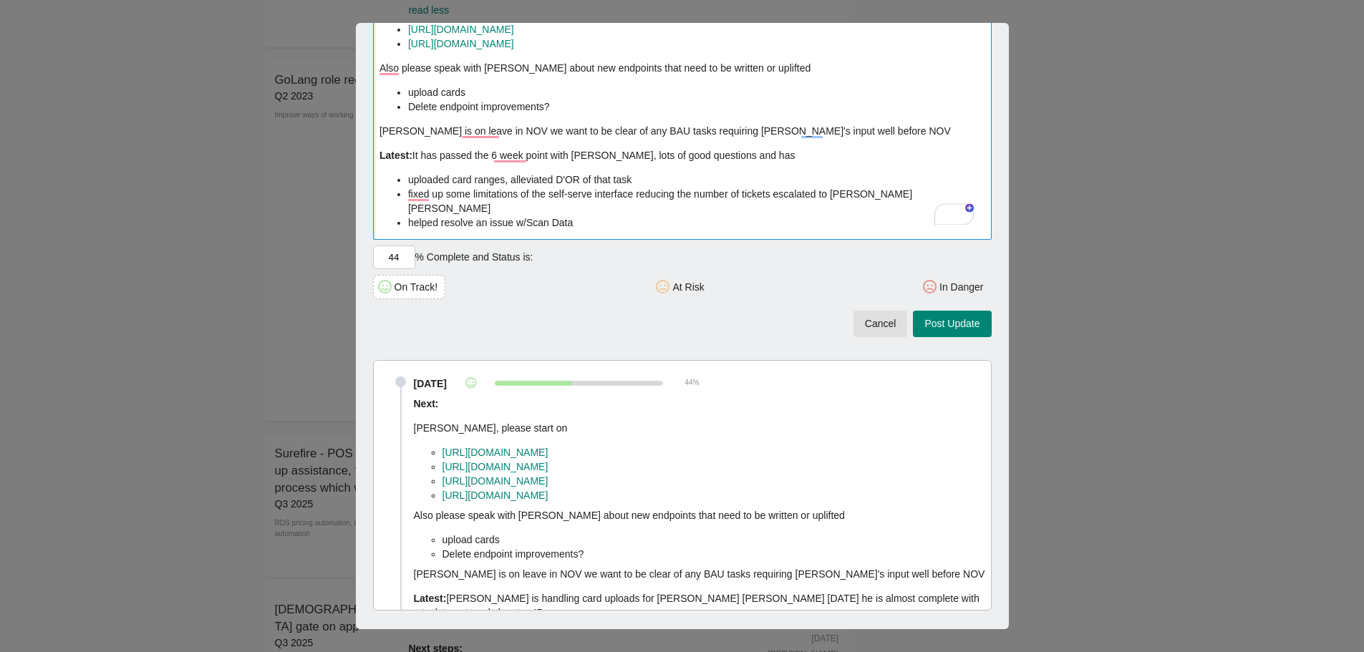
scroll to position [0, 0]
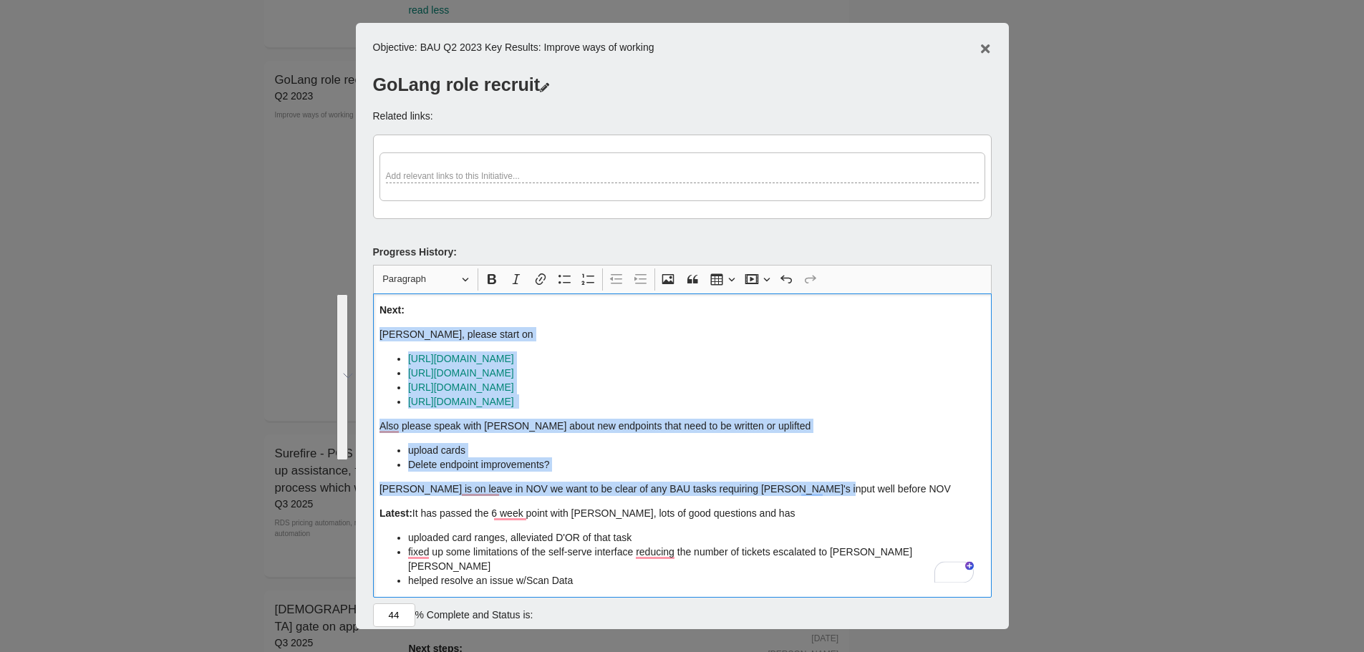
drag, startPoint x: 847, startPoint y: 488, endPoint x: 331, endPoint y: 326, distance: 540.4
click at [331, 326] on div "Objective : BAU Q2 2023 Key Result s: Improve ways of working GoLang role recru…" at bounding box center [682, 326] width 1364 height 652
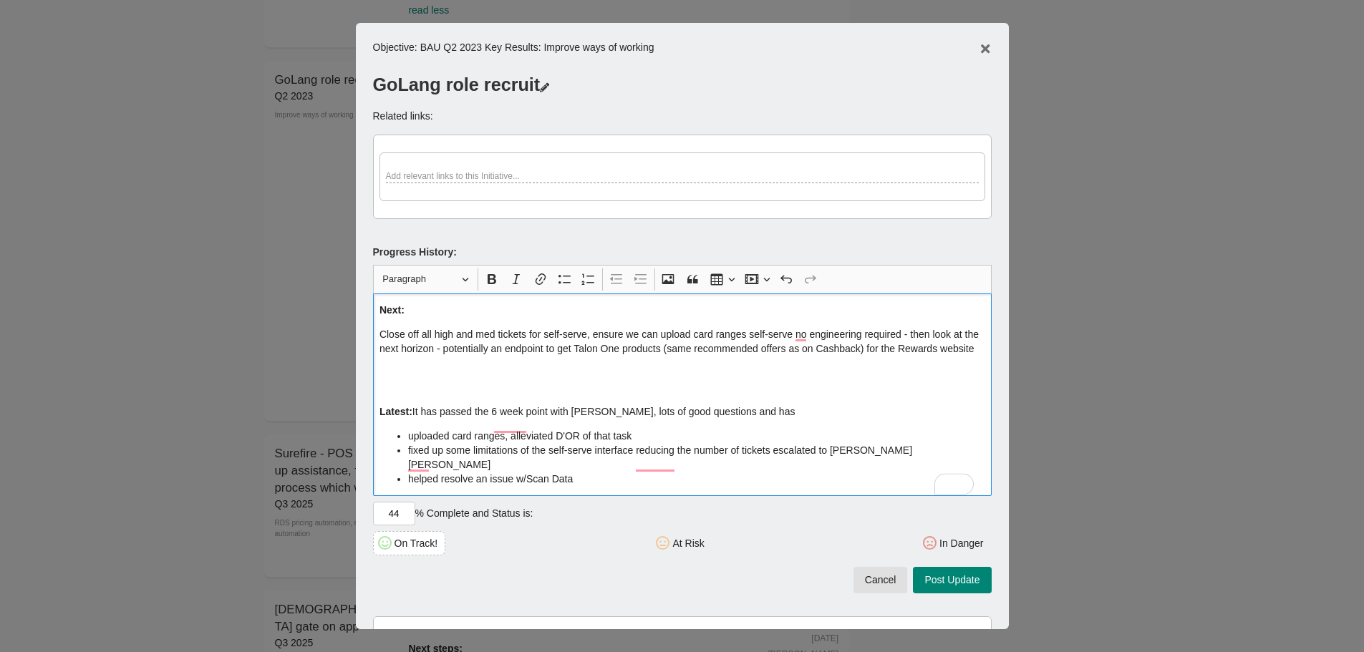
click at [818, 387] on p "Rich Text Editor, main" at bounding box center [681, 380] width 605 height 29
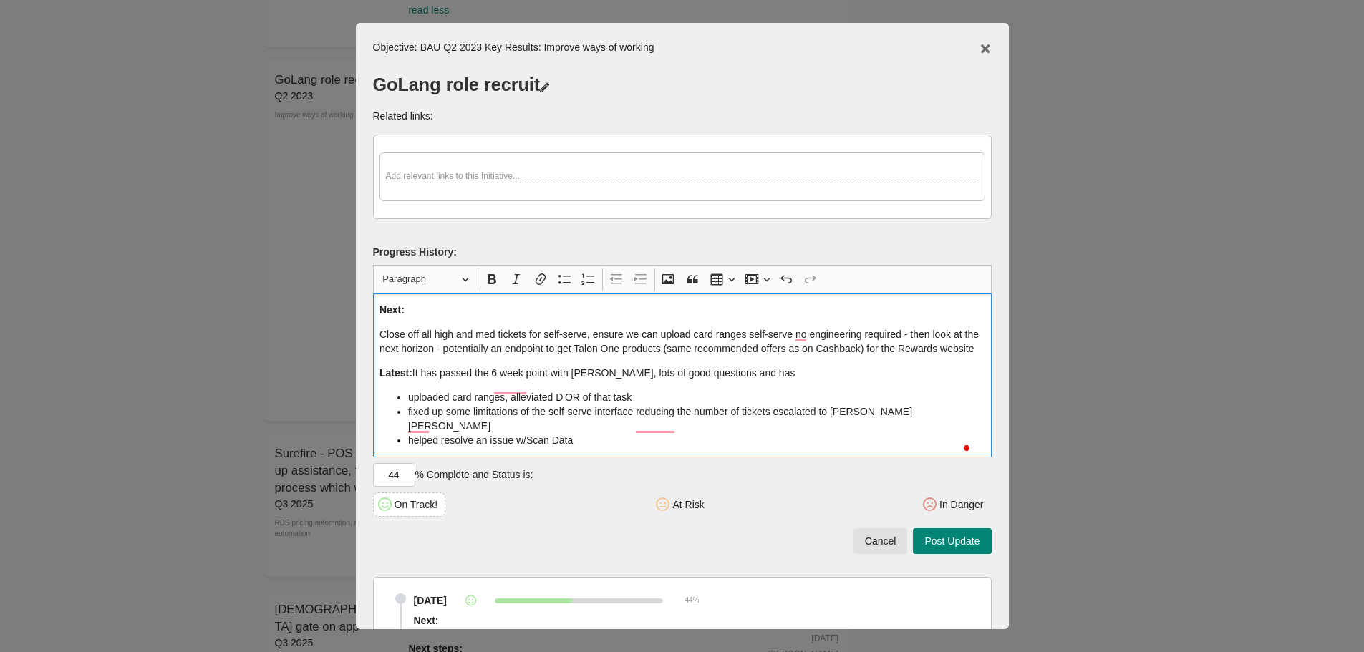
click at [935, 538] on span "Post Update" at bounding box center [951, 542] width 55 height 18
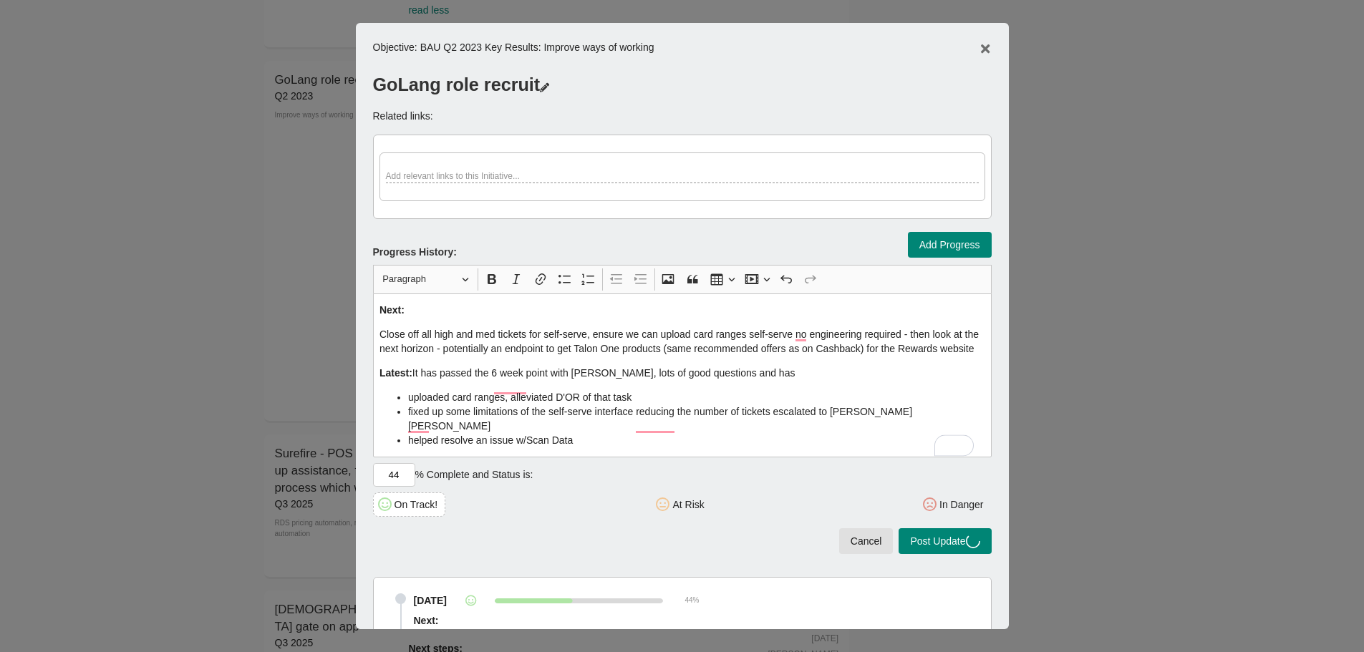
click at [131, 334] on div at bounding box center [682, 326] width 1364 height 652
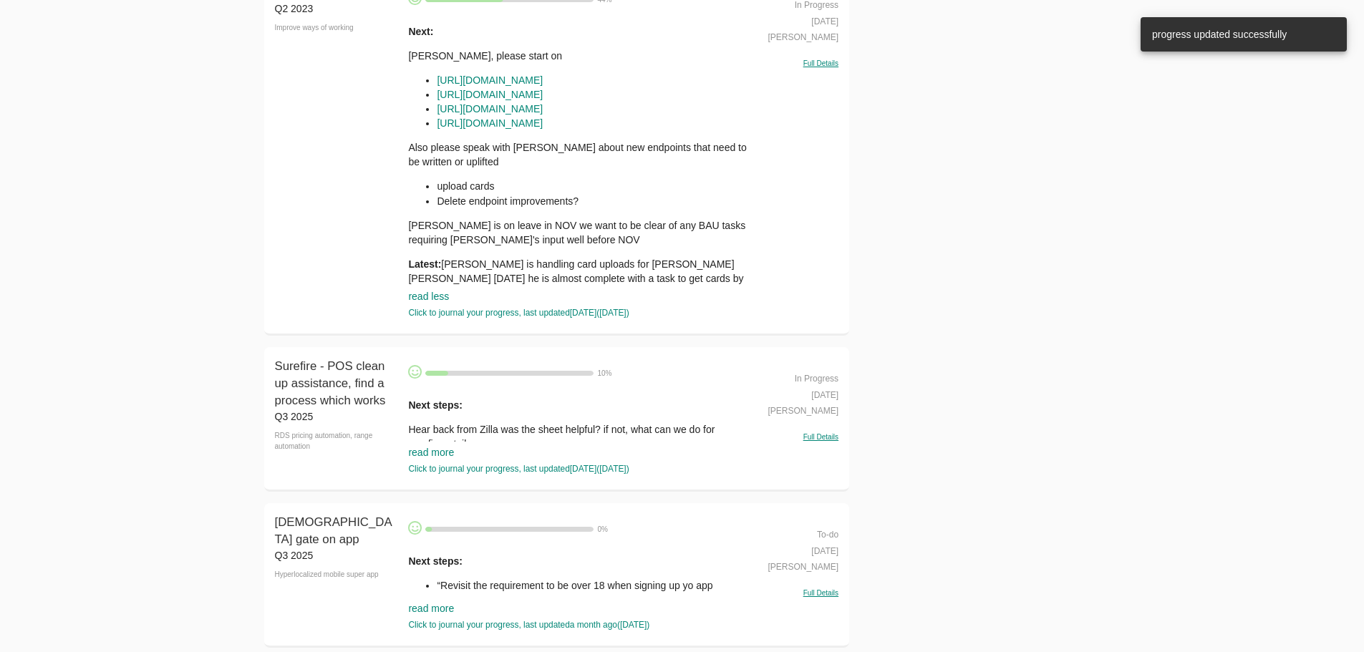
scroll to position [3794, 0]
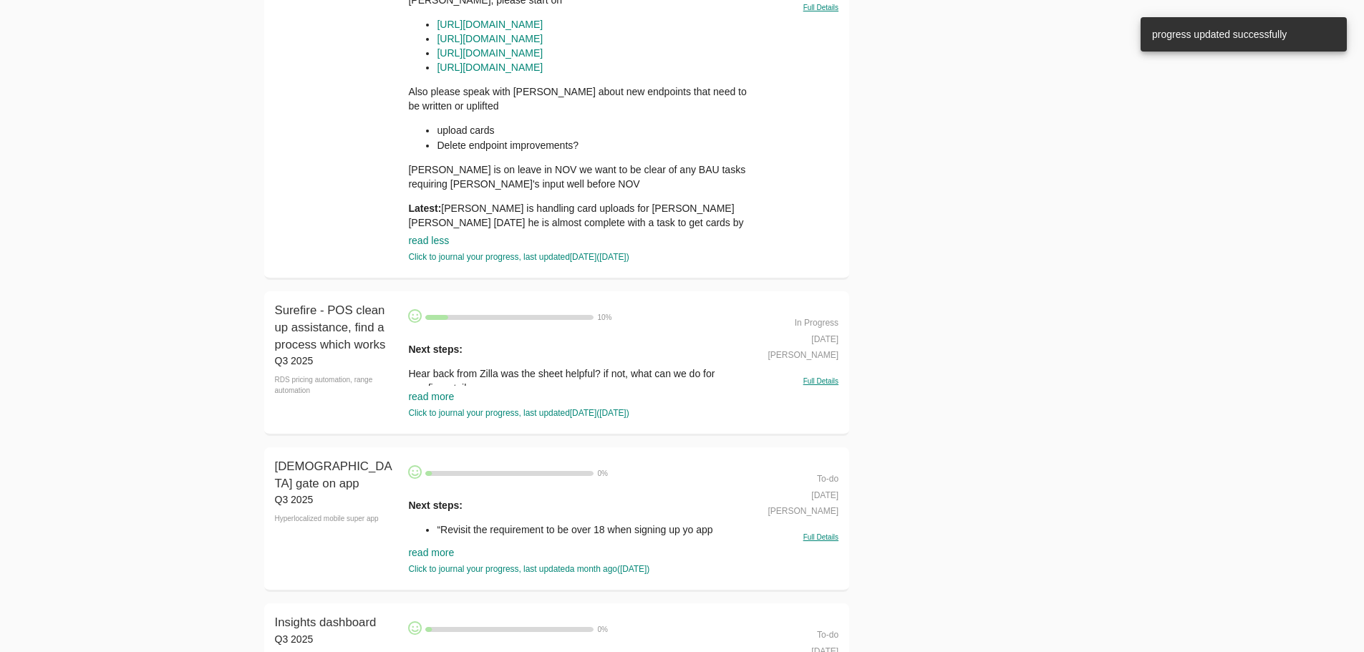
click at [429, 402] on link "read more" at bounding box center [431, 396] width 46 height 11
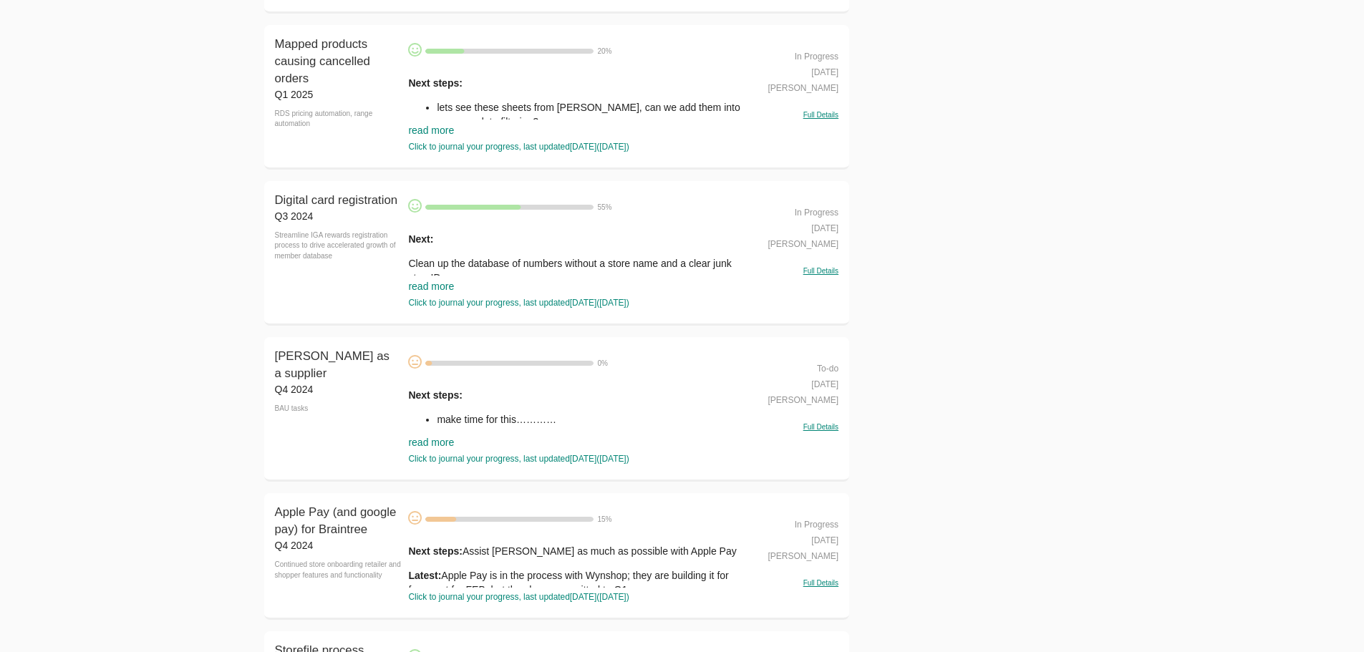
scroll to position [14506, 0]
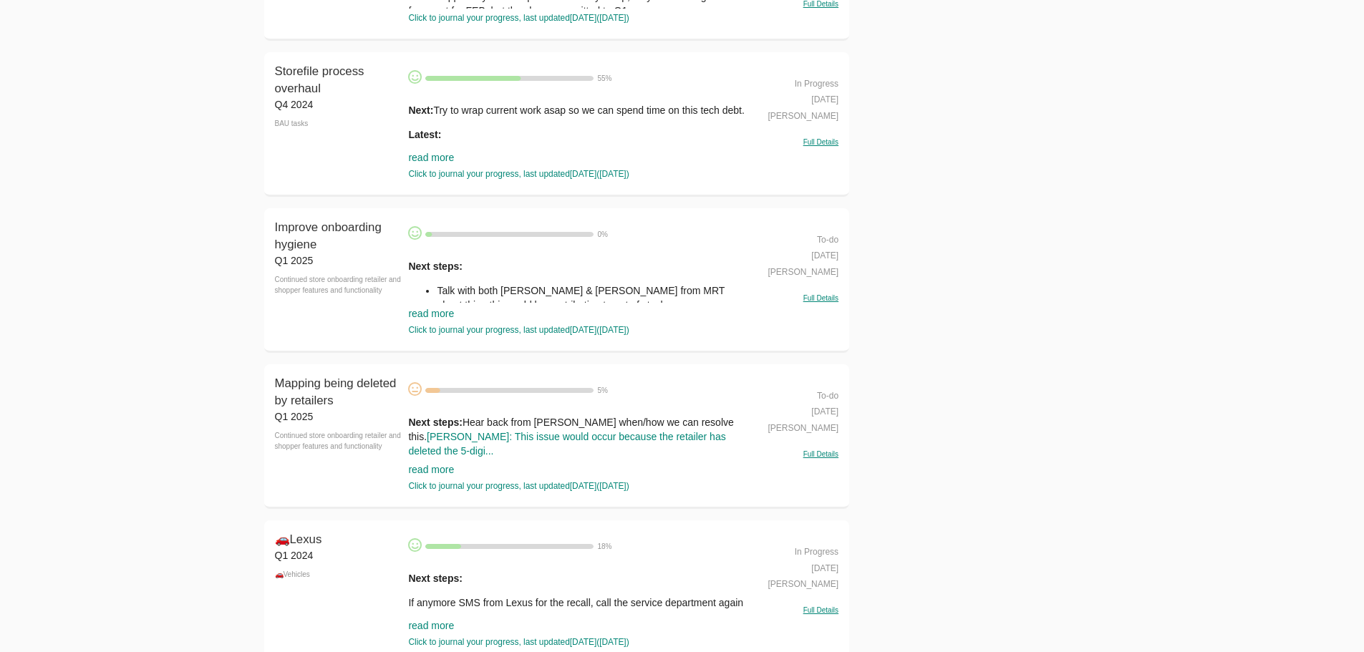
click at [429, 163] on link "read more" at bounding box center [431, 157] width 46 height 11
